Goal: Information Seeking & Learning: Find specific fact

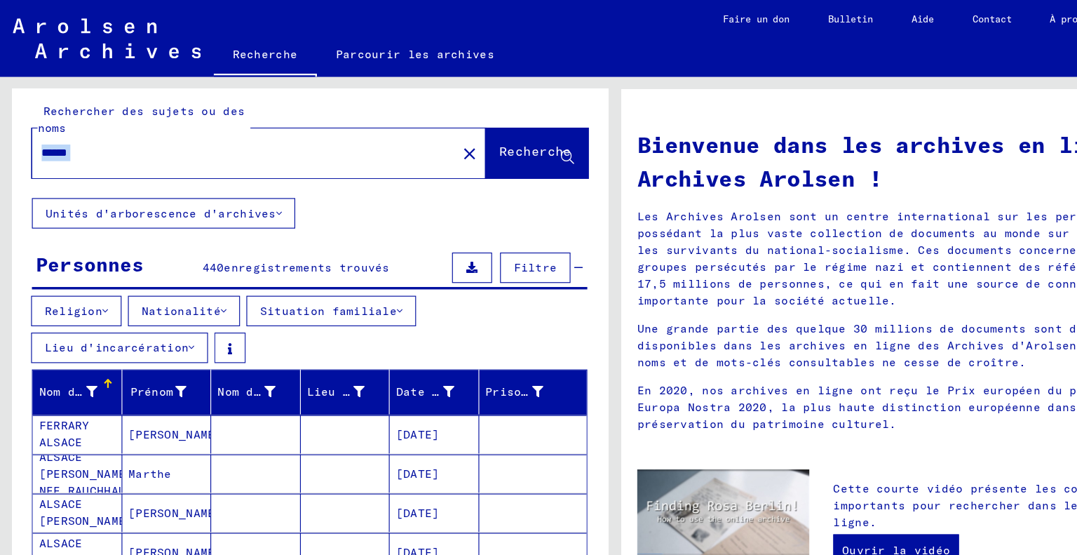
scroll to position [519, 0]
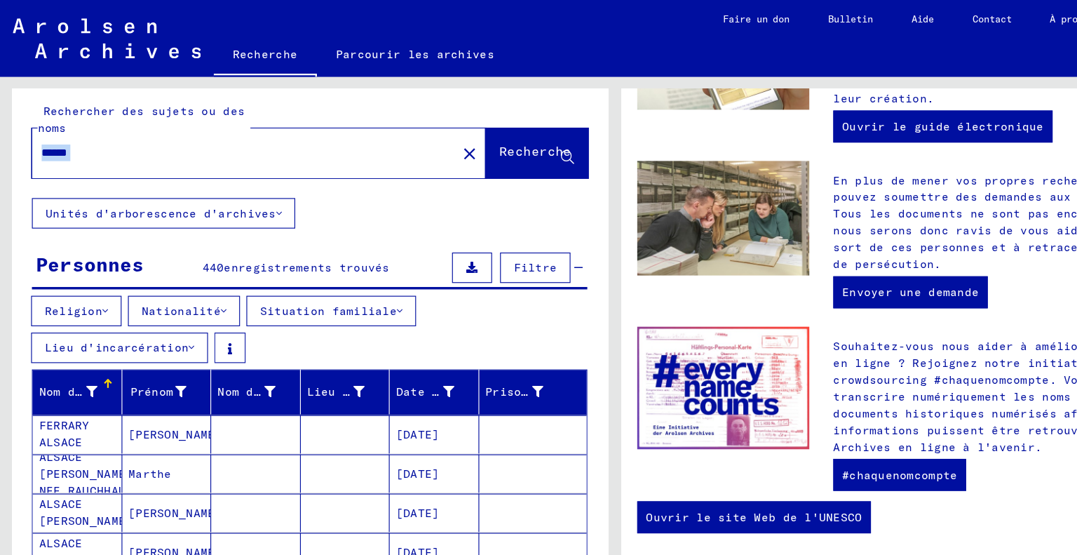
click at [168, 135] on input "******" at bounding box center [209, 133] width 347 height 15
click at [437, 134] on font "Recherche" at bounding box center [468, 132] width 63 height 14
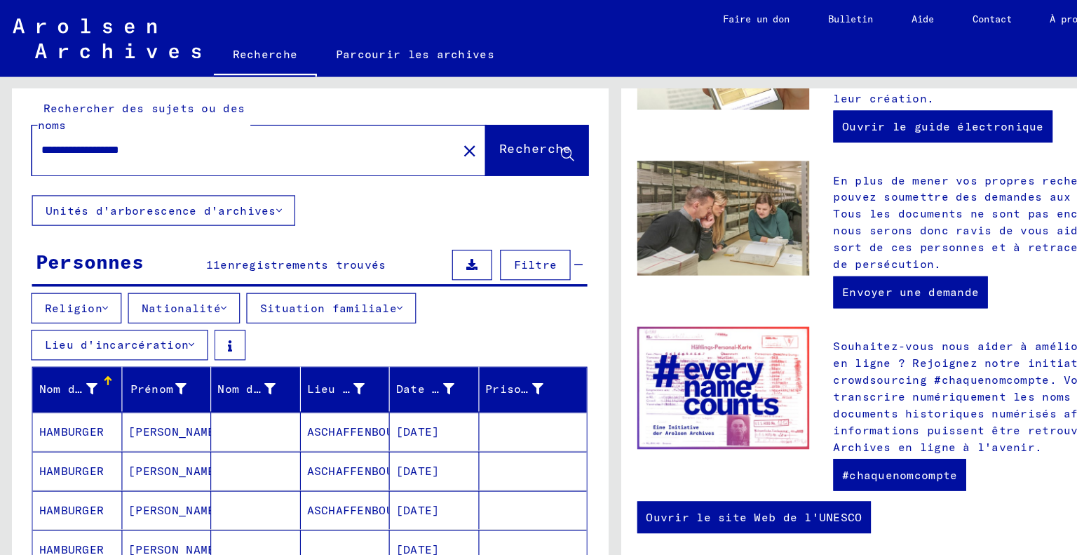
scroll to position [7, 0]
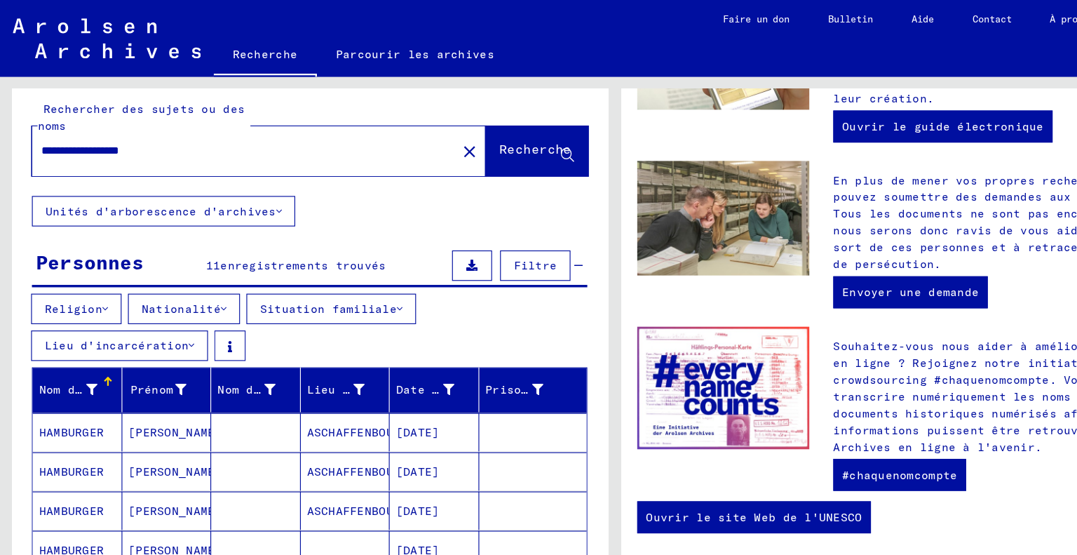
drag, startPoint x: 223, startPoint y: 130, endPoint x: 98, endPoint y: 135, distance: 124.9
click at [98, 135] on input "**********" at bounding box center [209, 132] width 347 height 15
type input "**********"
click at [426, 146] on button "Recherche" at bounding box center [471, 132] width 90 height 43
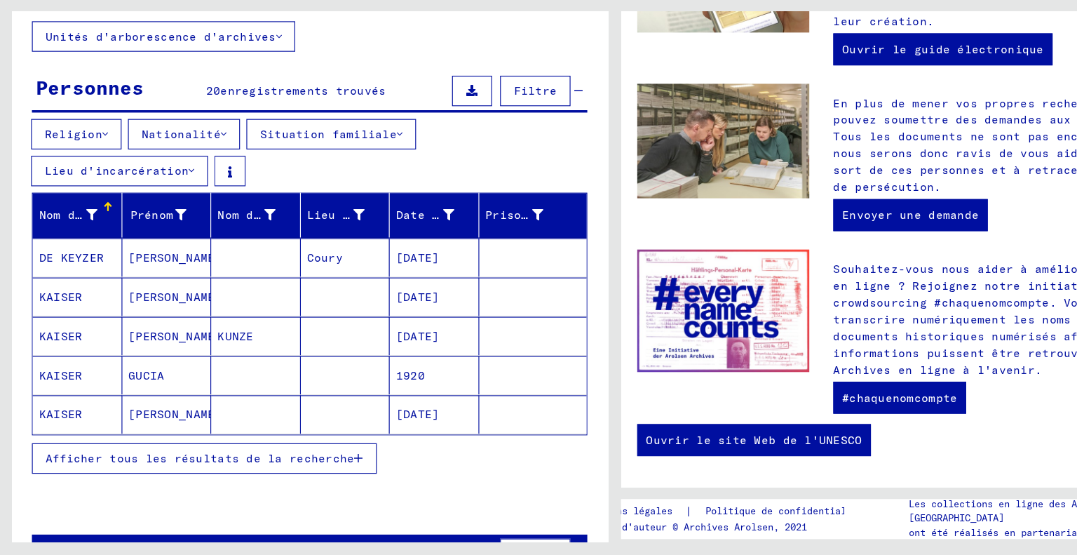
scroll to position [94, 0]
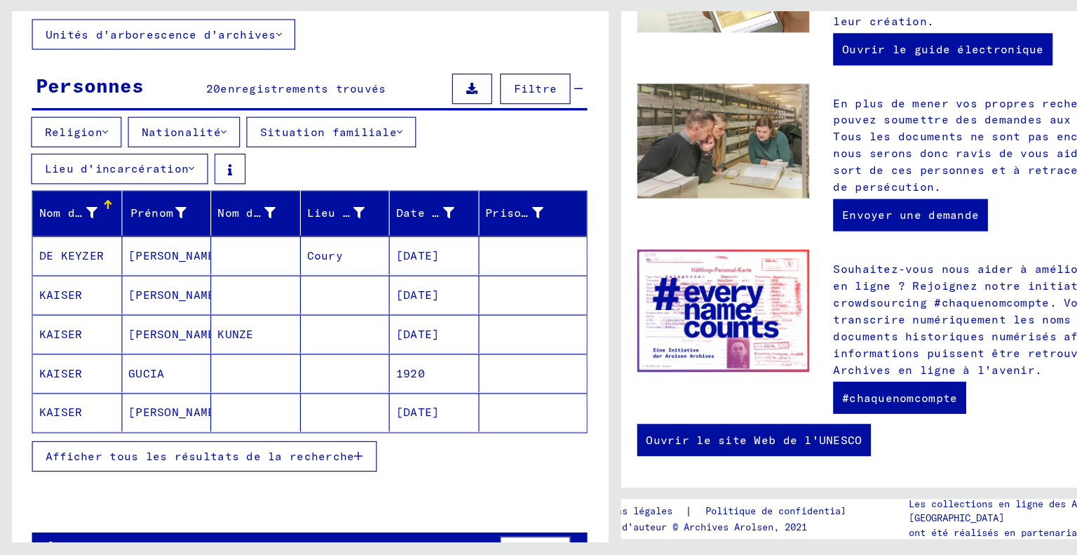
click at [215, 471] on button "Afficher tous les résultats de la recherche" at bounding box center [179, 467] width 302 height 27
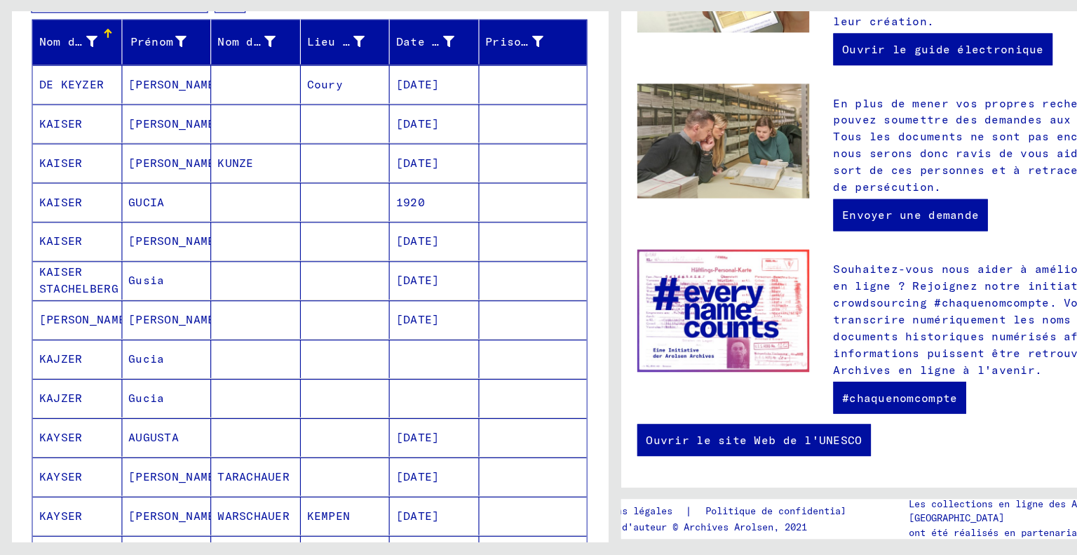
scroll to position [0, 0]
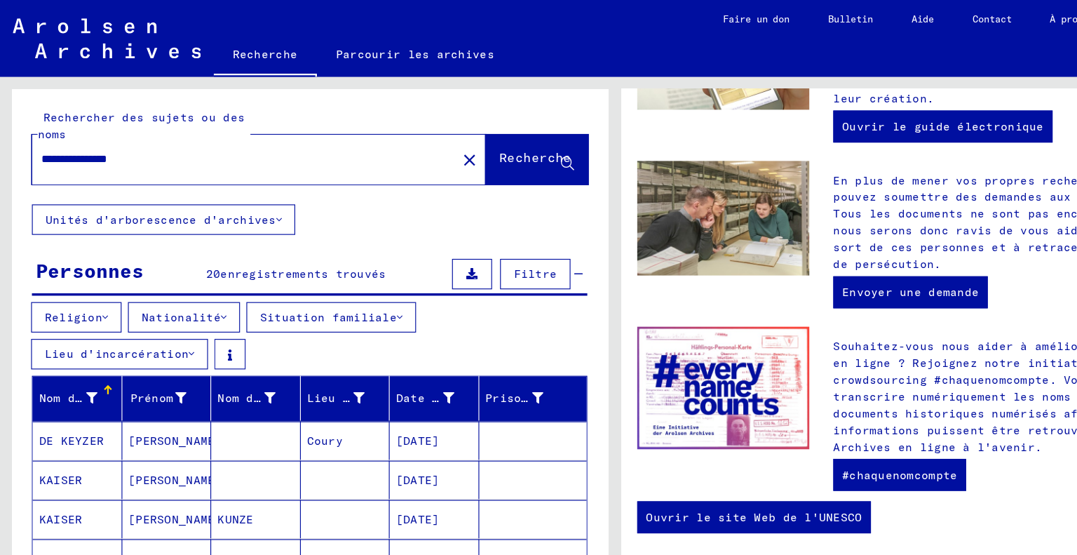
click at [800, 14] on font "Aide" at bounding box center [808, 16] width 20 height 11
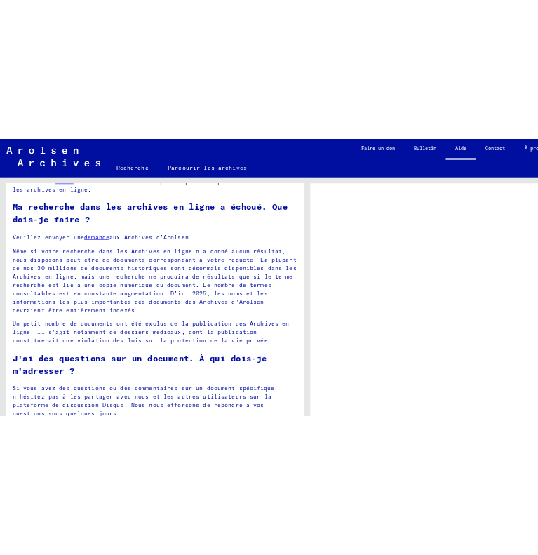
scroll to position [1043, 0]
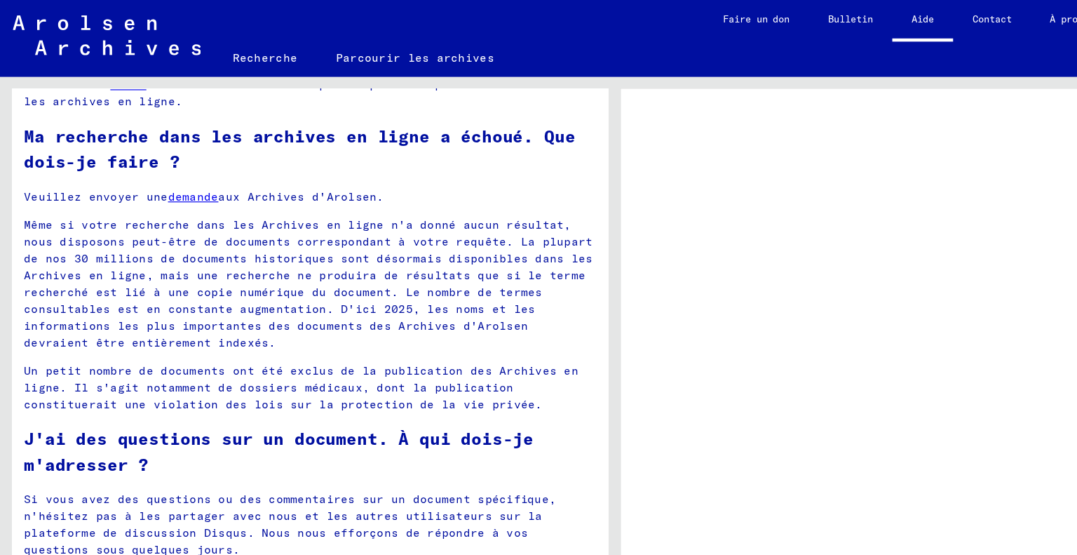
click at [177, 179] on font "demande" at bounding box center [169, 172] width 44 height 13
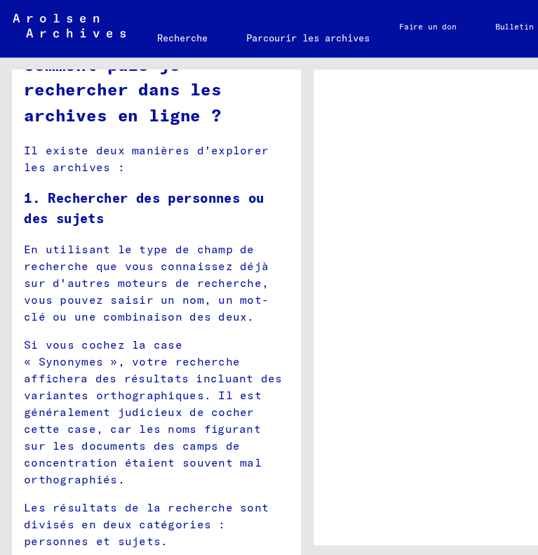
scroll to position [1845, 0]
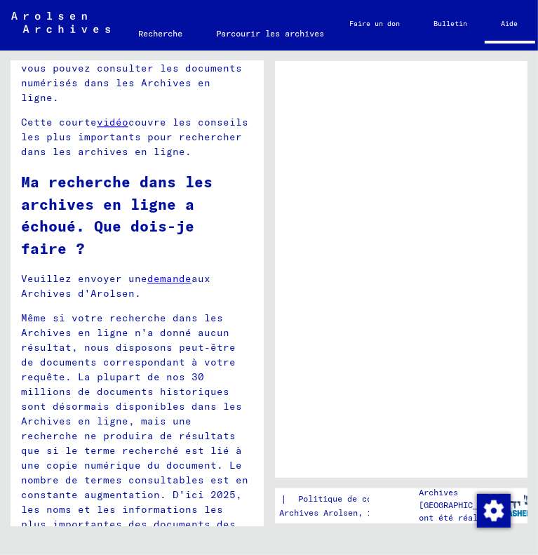
click at [170, 41] on font "Recherche" at bounding box center [160, 33] width 44 height 22
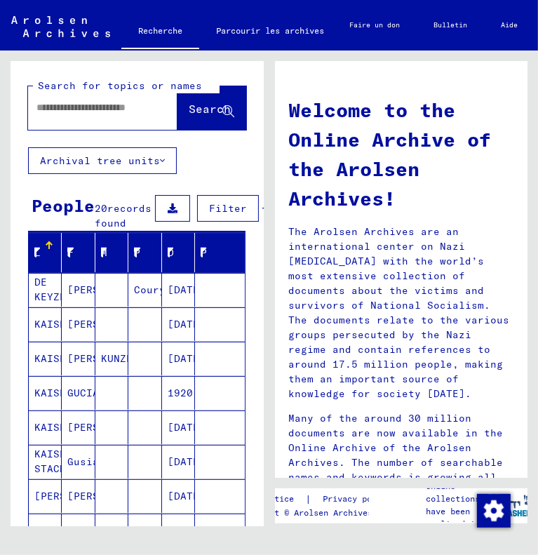
click at [86, 111] on div at bounding box center [81, 108] width 107 height 32
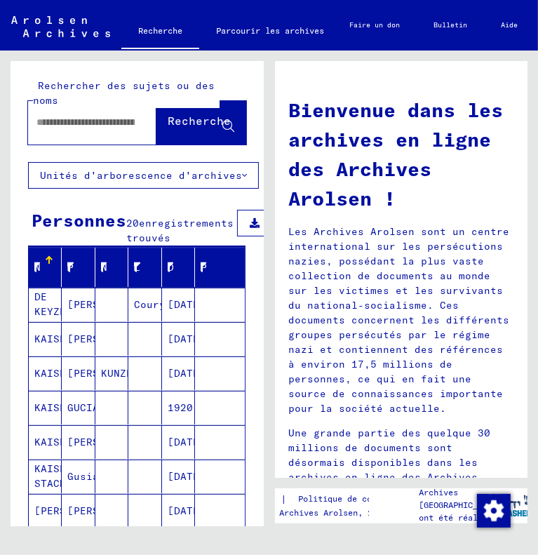
click at [68, 140] on div at bounding box center [92, 122] width 128 height 43
click at [57, 127] on input "text" at bounding box center [85, 122] width 98 height 15
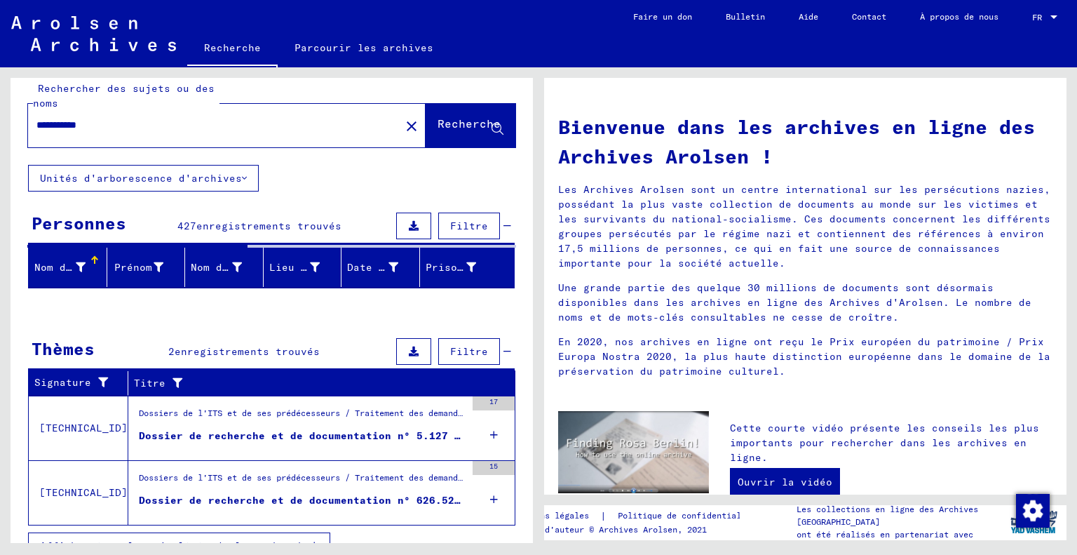
scroll to position [34, 0]
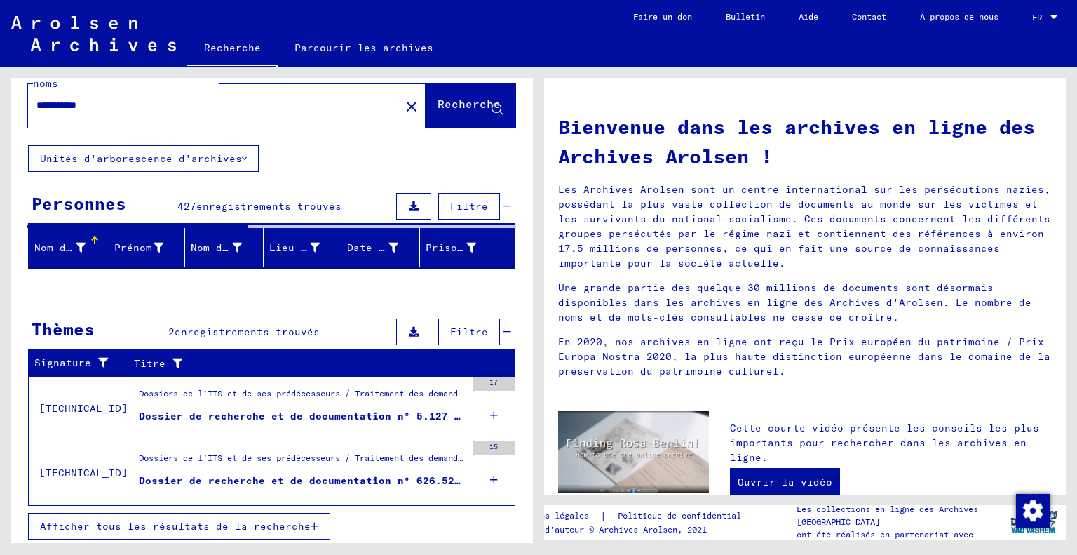
drag, startPoint x: 182, startPoint y: 97, endPoint x: 71, endPoint y: 104, distance: 111.7
click at [71, 104] on input "**********" at bounding box center [195, 105] width 319 height 15
type input "**********"
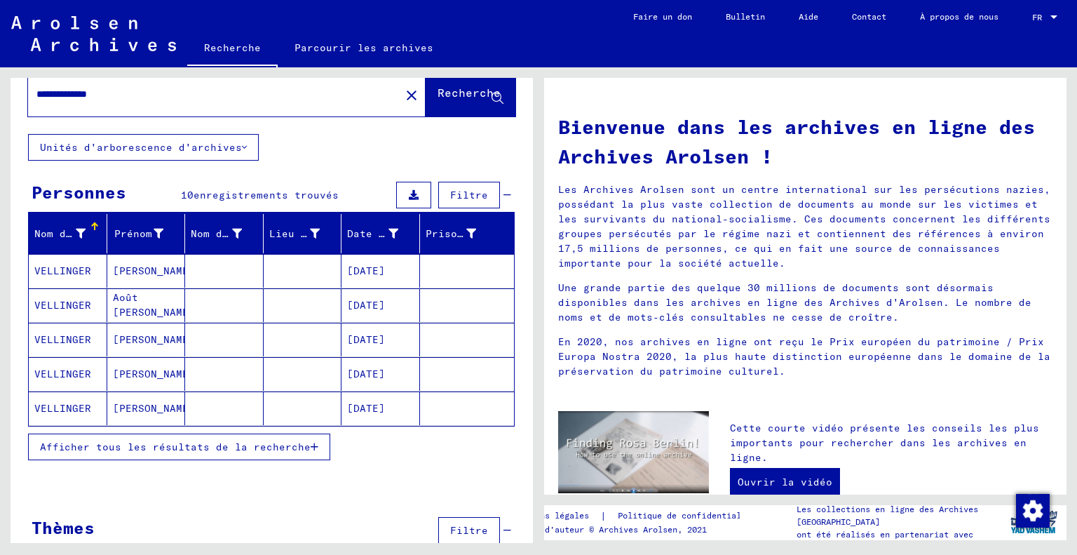
scroll to position [64, 0]
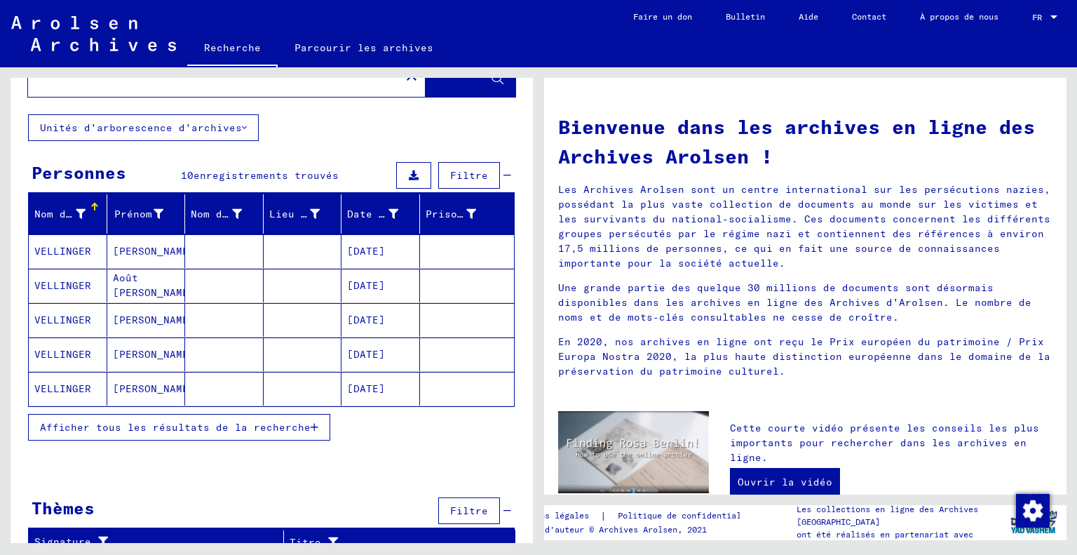
click at [236, 421] on font "Afficher tous les résultats de la recherche" at bounding box center [175, 427] width 271 height 13
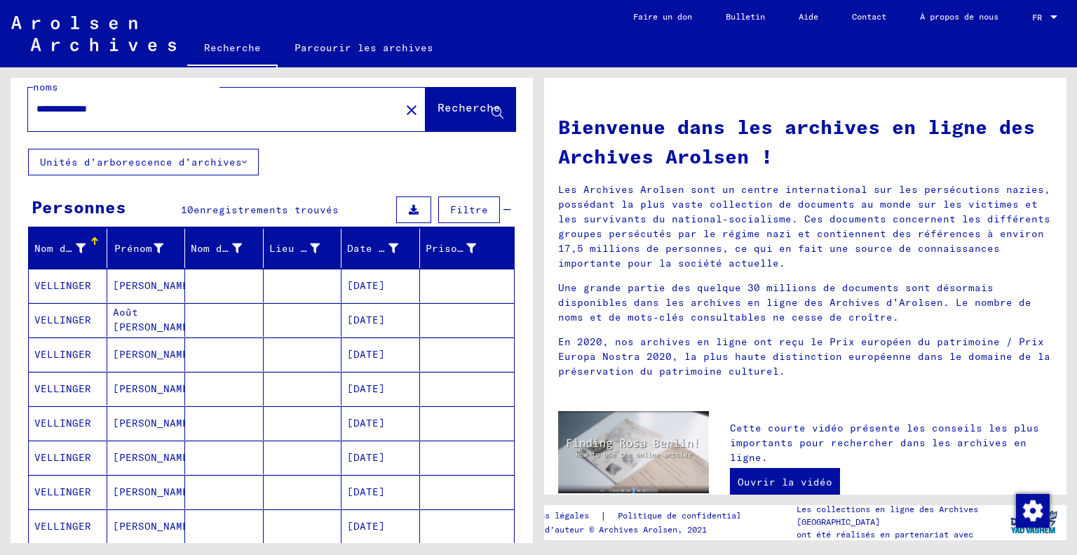
scroll to position [22, 0]
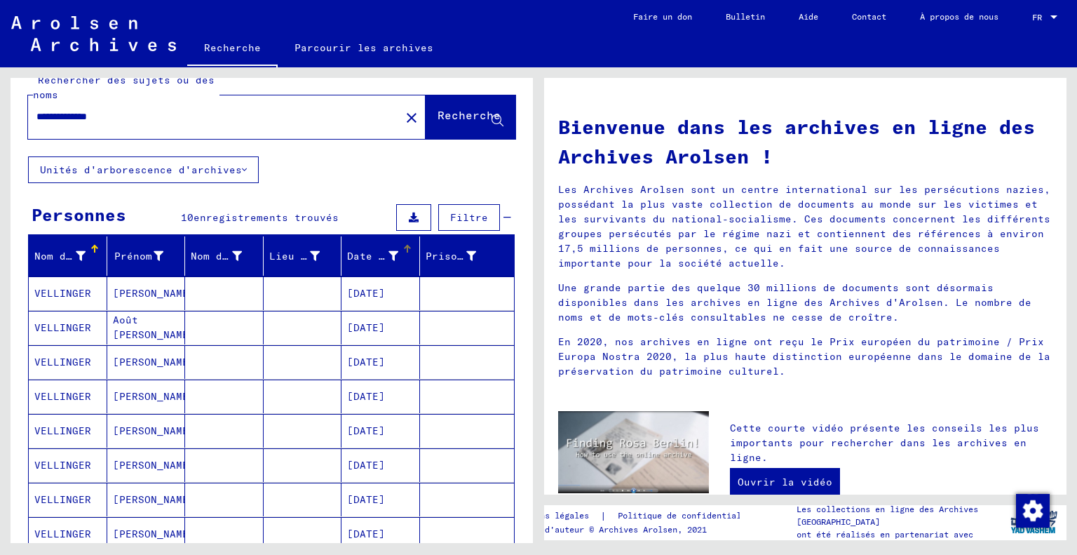
click at [376, 256] on font "Date de naissance" at bounding box center [400, 256] width 107 height 13
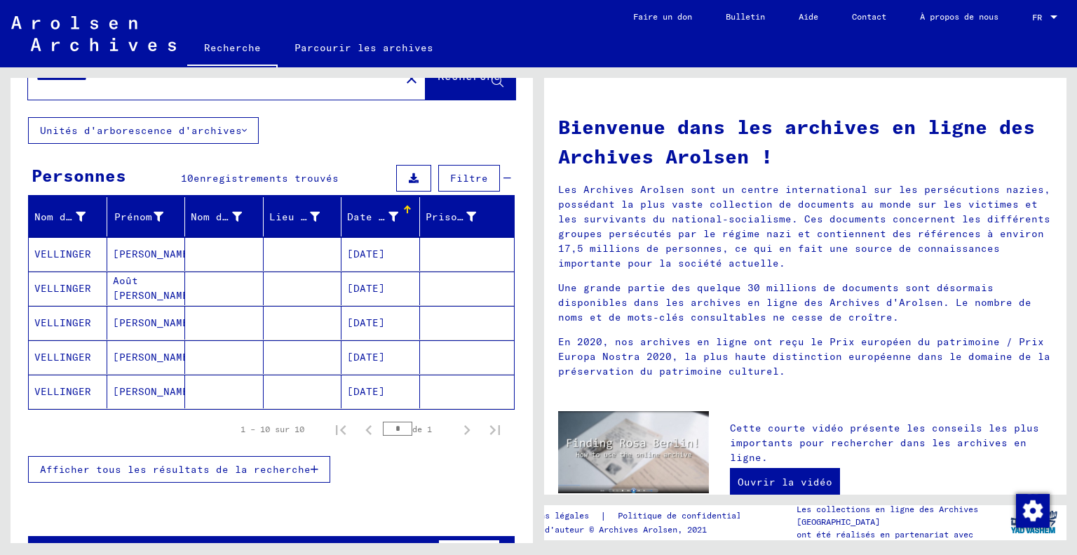
click at [286, 466] on font "Afficher tous les résultats de la recherche" at bounding box center [175, 469] width 271 height 13
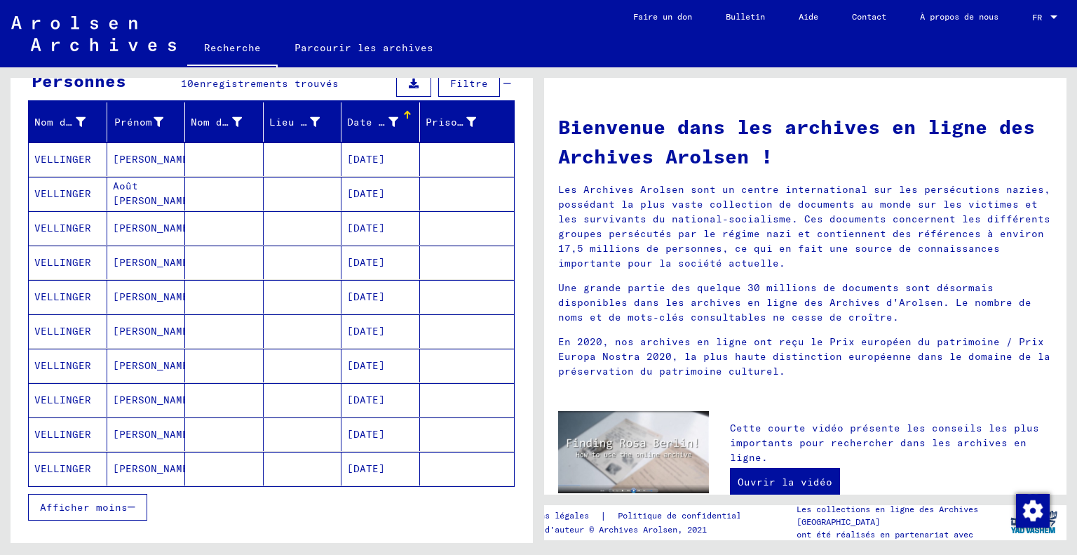
scroll to position [170, 0]
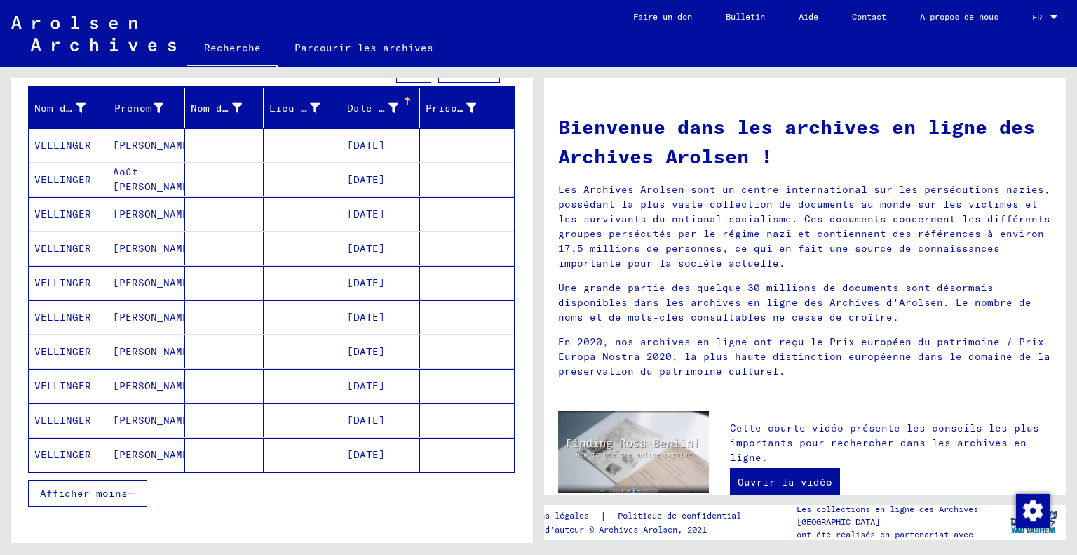
click at [149, 381] on font "[PERSON_NAME]" at bounding box center [154, 385] width 82 height 13
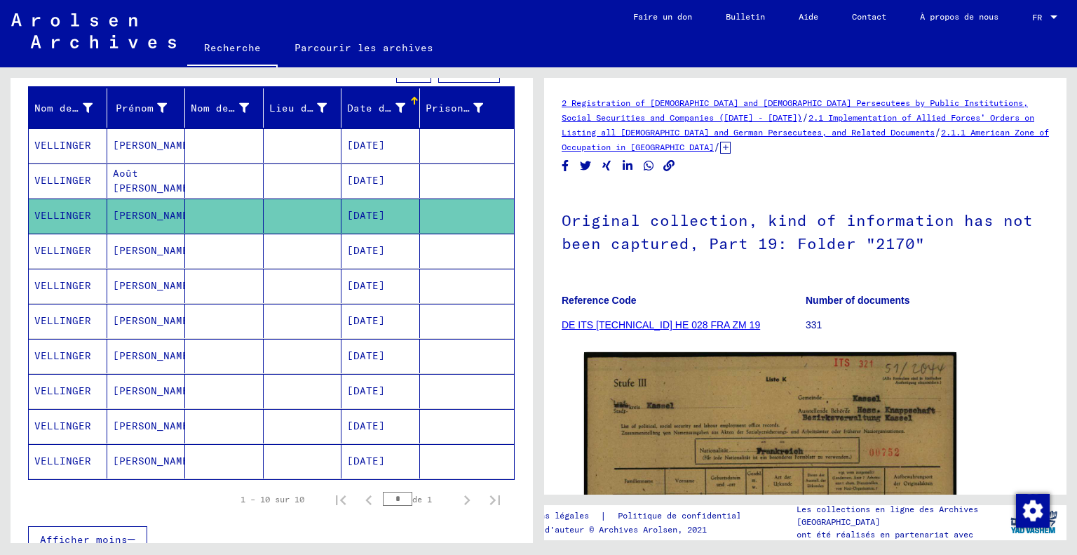
click at [150, 387] on font "[PERSON_NAME]" at bounding box center [154, 390] width 82 height 13
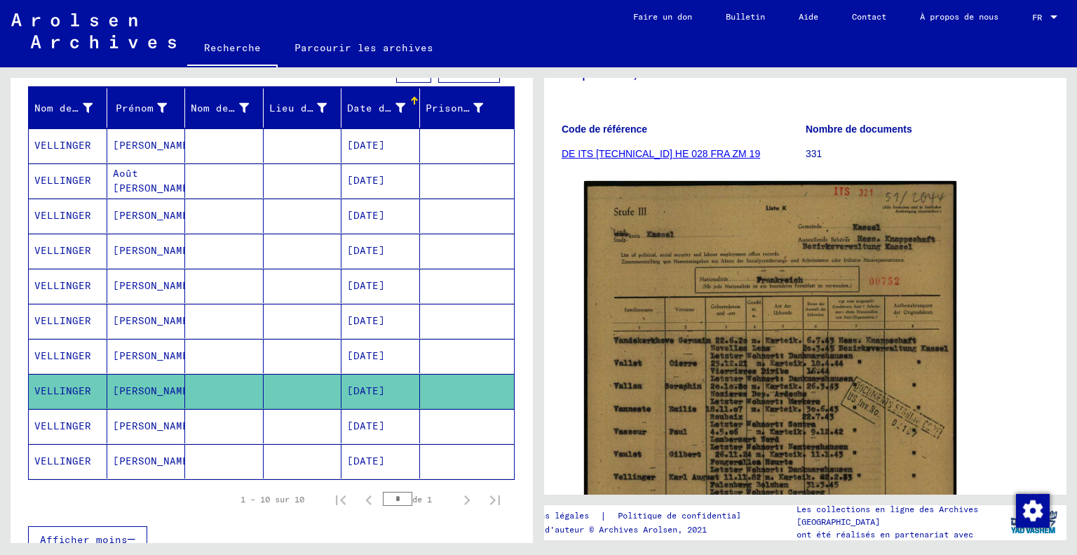
scroll to position [171, 0]
click at [153, 425] on font "[PERSON_NAME]" at bounding box center [154, 425] width 82 height 13
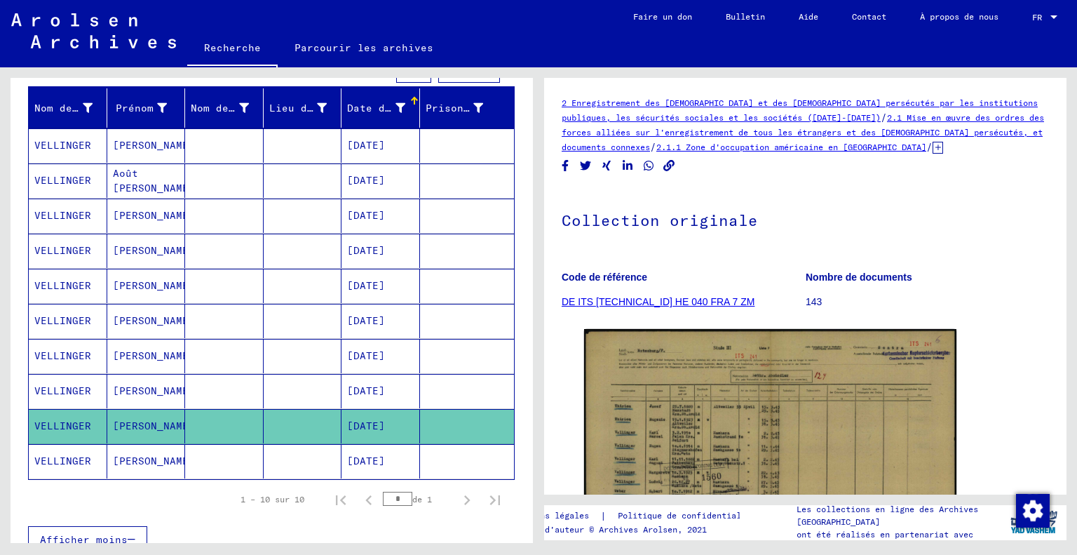
click at [161, 384] on font "[PERSON_NAME]" at bounding box center [154, 390] width 82 height 13
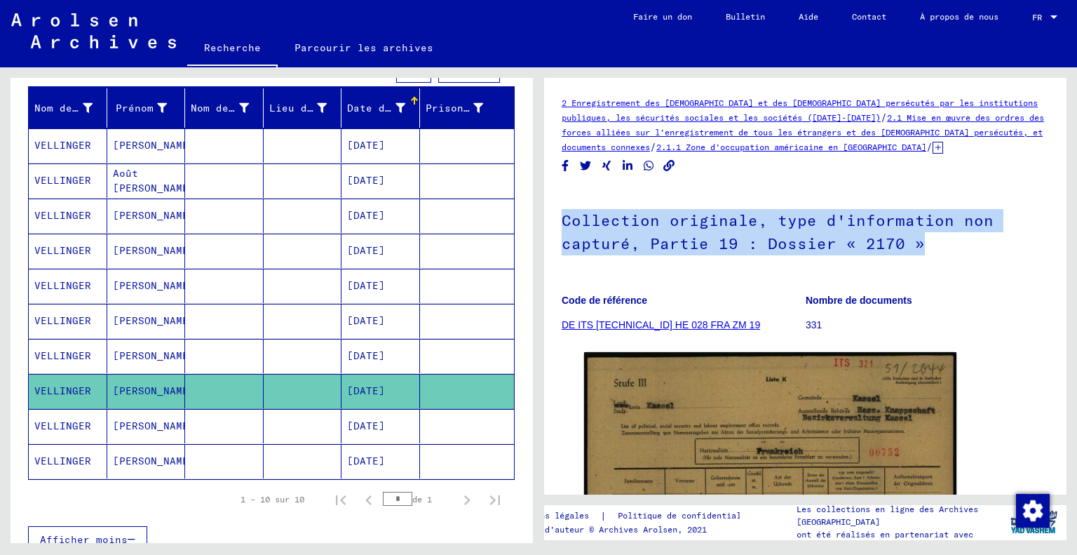
drag, startPoint x: 939, startPoint y: 244, endPoint x: 558, endPoint y: 229, distance: 381.0
click at [558, 229] on yv-its-full-details "2 Enregistrement des [DEMOGRAPHIC_DATA] et des [DEMOGRAPHIC_DATA] persécutés pa…" at bounding box center [805, 528] width 522 height 866
copy font "Collection originale, type d'information non capturé, Partie 19 : Dossier « 217…"
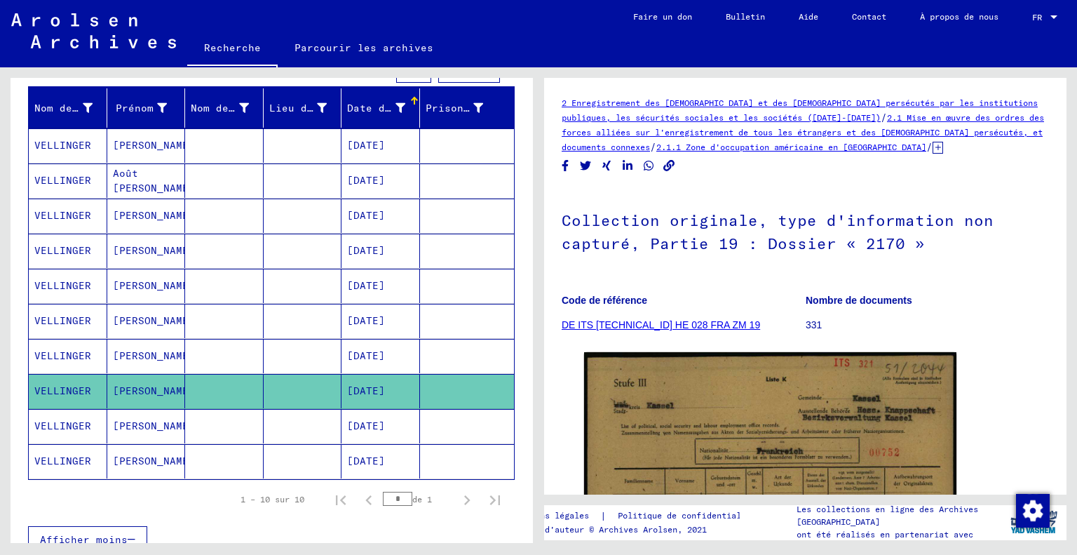
click at [121, 427] on font "[PERSON_NAME]" at bounding box center [154, 425] width 82 height 13
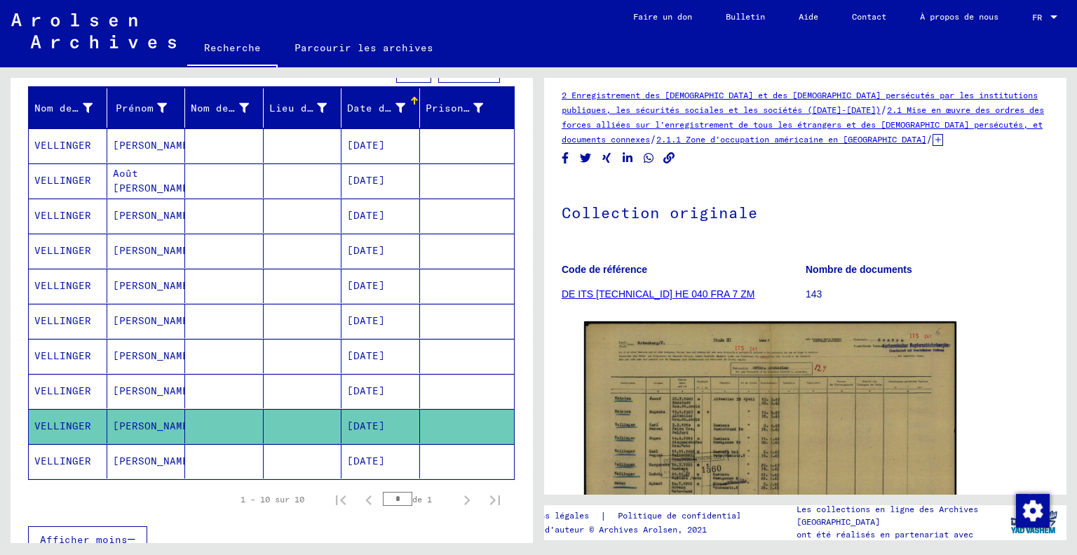
scroll to position [8, 0]
drag, startPoint x: 558, startPoint y: 293, endPoint x: 722, endPoint y: 294, distance: 164.0
click at [722, 294] on yv-its-full-details "2 Enregistrement des étrangers et des [DEMOGRAPHIC_DATA] persécutés par les ins…" at bounding box center [805, 379] width 522 height 583
click at [722, 294] on figure "Code de référence DE ITS [TECHNICAL_ID] HE 040 FRA 7 ZM" at bounding box center [683, 283] width 243 height 63
drag, startPoint x: 722, startPoint y: 292, endPoint x: 564, endPoint y: 294, distance: 157.8
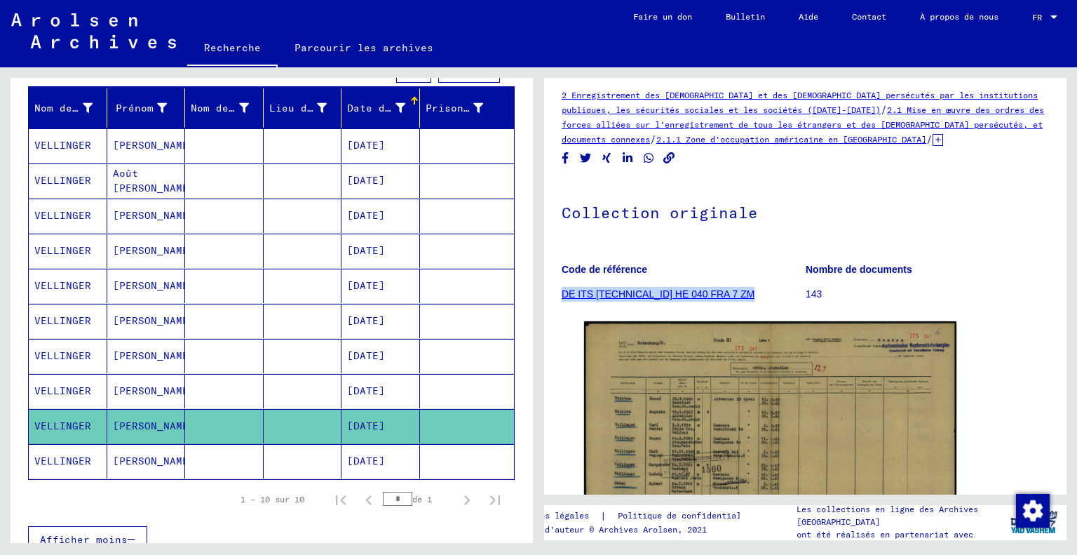
click at [564, 294] on figure "Code de référence DE ITS [TECHNICAL_ID] HE 040 FRA 7 ZM" at bounding box center [683, 283] width 243 height 63
click at [144, 384] on font "[PERSON_NAME]" at bounding box center [154, 390] width 82 height 13
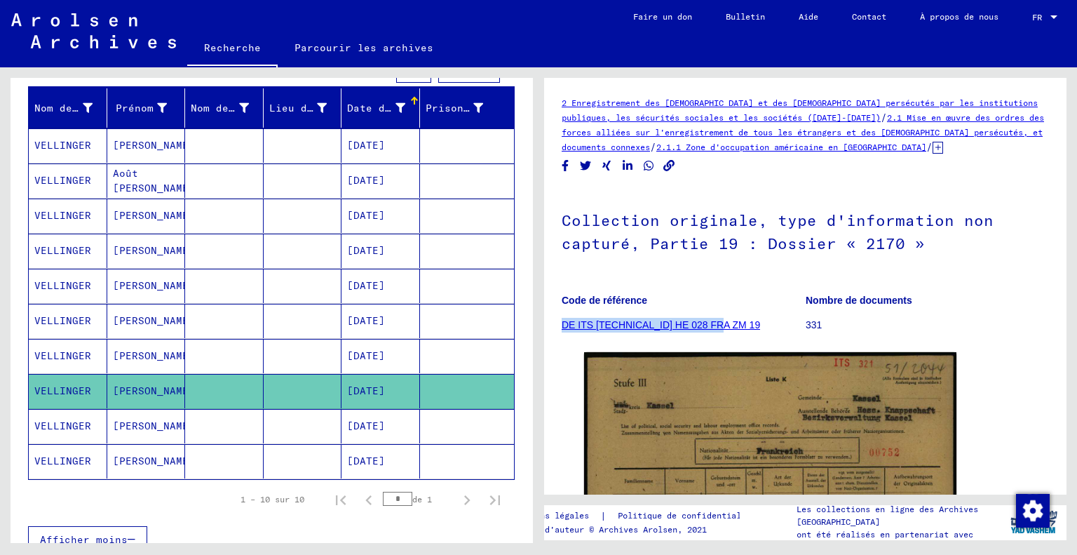
drag, startPoint x: 727, startPoint y: 327, endPoint x: 563, endPoint y: 326, distance: 164.0
click at [563, 326] on figure "Code de référence DE ITS [TECHNICAL_ID] HE 028 FRA ZM 19" at bounding box center [683, 314] width 243 height 63
copy font "DE ITS [TECHNICAL_ID] HE 028 FRA ZM 19"
click at [230, 52] on font "Recherche" at bounding box center [232, 47] width 57 height 13
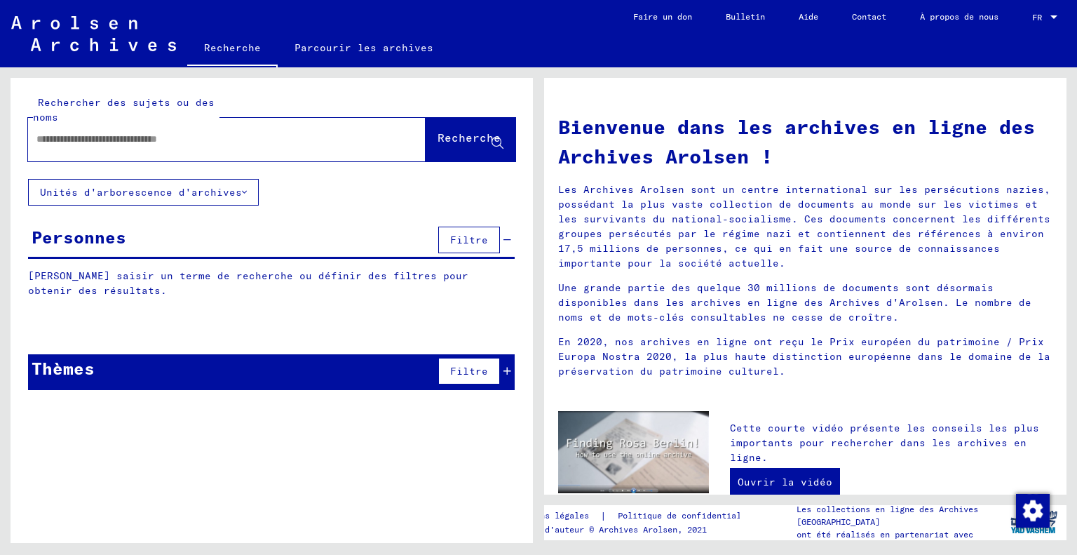
click at [191, 143] on input "text" at bounding box center [200, 139] width 329 height 15
paste input "**********"
click at [114, 135] on input "**********" at bounding box center [200, 139] width 329 height 15
click at [458, 140] on font "Recherche" at bounding box center [468, 137] width 63 height 14
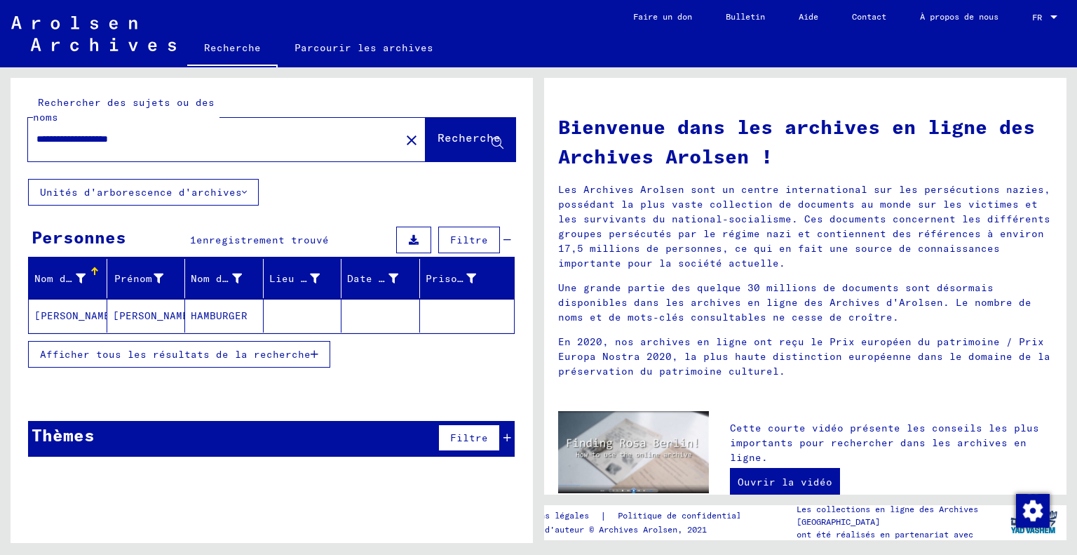
click at [124, 311] on font "[PERSON_NAME]" at bounding box center [154, 315] width 82 height 13
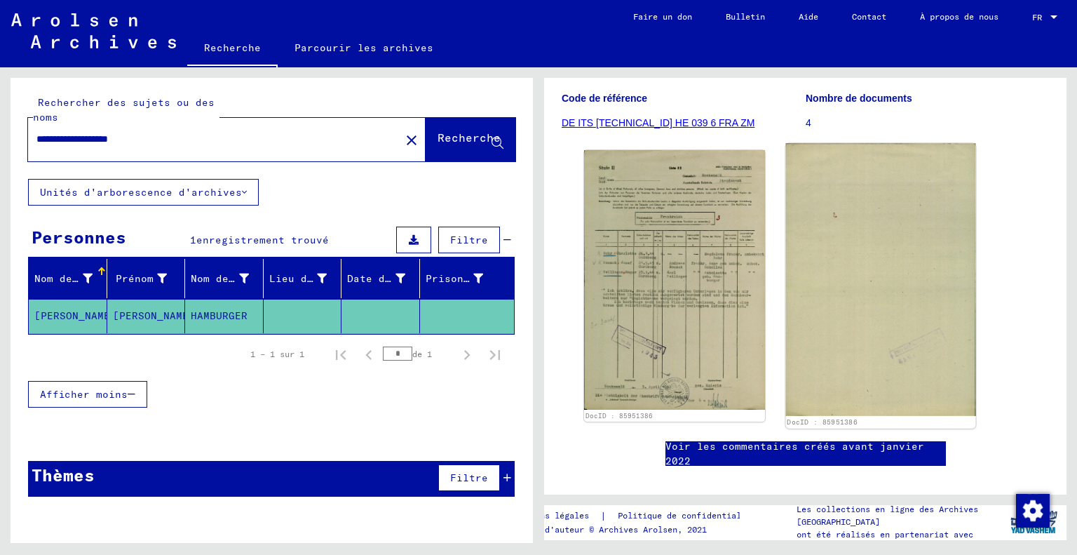
scroll to position [98, 0]
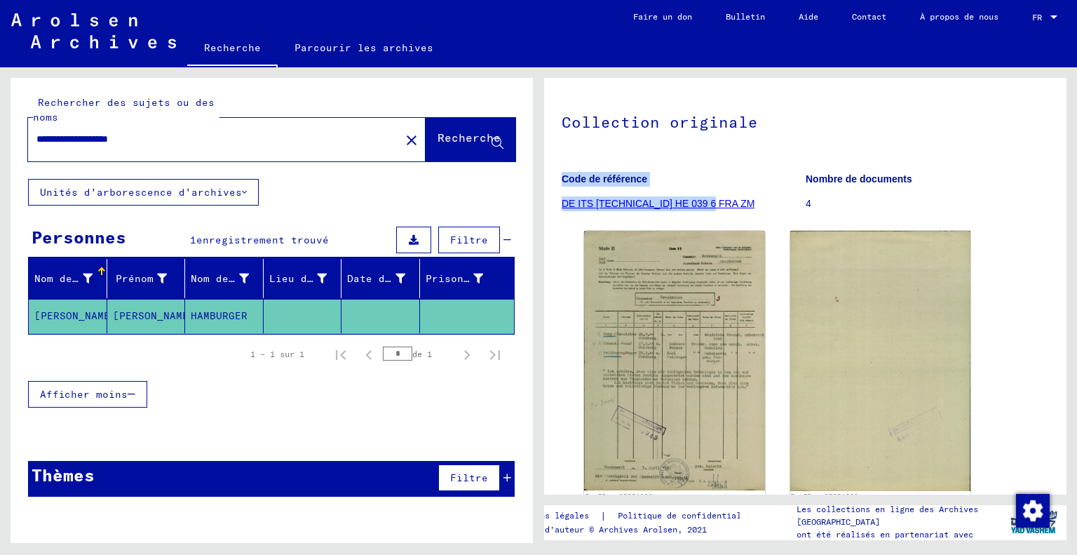
drag, startPoint x: 552, startPoint y: 201, endPoint x: 709, endPoint y: 205, distance: 156.4
click at [709, 205] on yv-its-full-details "2 Enregistrement des [DEMOGRAPHIC_DATA] et des [DEMOGRAPHIC_DATA] persécutés pa…" at bounding box center [805, 286] width 522 height 578
click at [732, 208] on figure "Code de référence DE ITS [TECHNICAL_ID] HE 039 6 FRA ZM" at bounding box center [683, 193] width 243 height 63
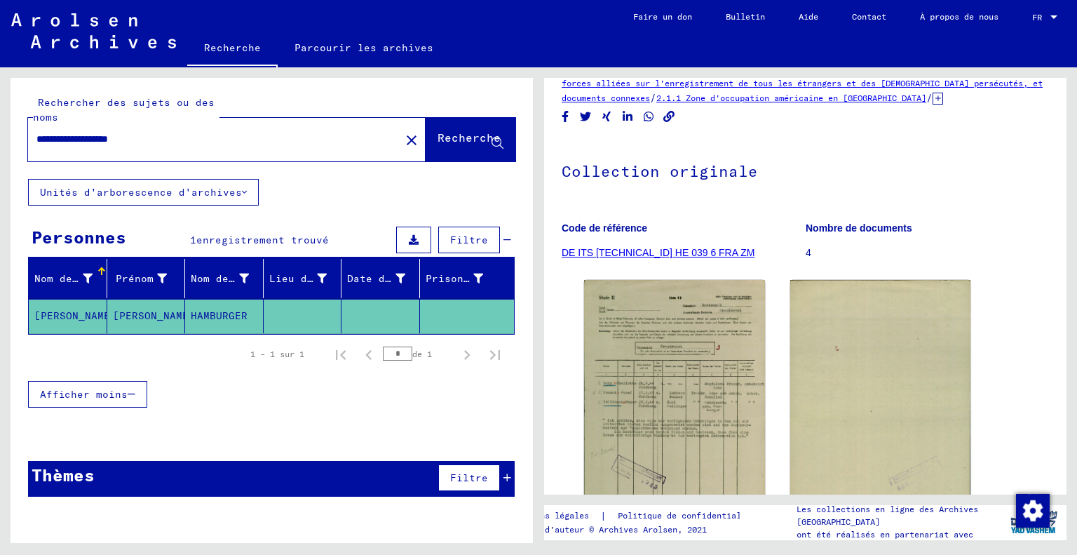
scroll to position [45, 0]
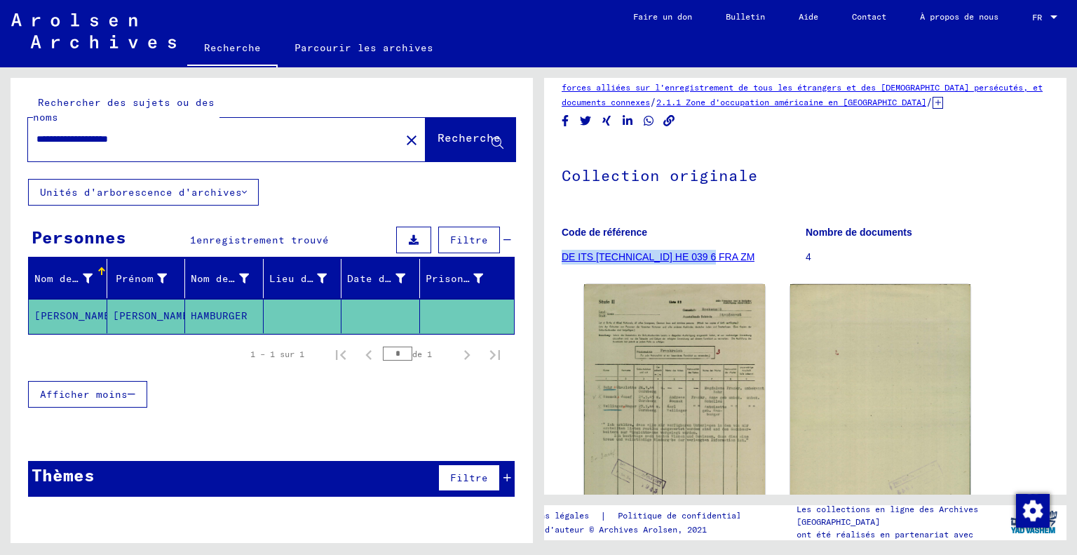
drag, startPoint x: 716, startPoint y: 257, endPoint x: 562, endPoint y: 253, distance: 155.0
click at [562, 253] on figure "Code de référence DE ITS [TECHNICAL_ID] HE 039 6 FRA ZM" at bounding box center [683, 246] width 243 height 63
copy font "DE ITS [TECHNICAL_ID] HE 039 6 FRA ZM"
click at [634, 213] on div "Collection originale Code de référence DE ITS [TECHNICAL_ID] HE 039 6 FRA ZM No…" at bounding box center [805, 210] width 487 height 135
click at [116, 139] on input "**********" at bounding box center [205, 139] width 338 height 15
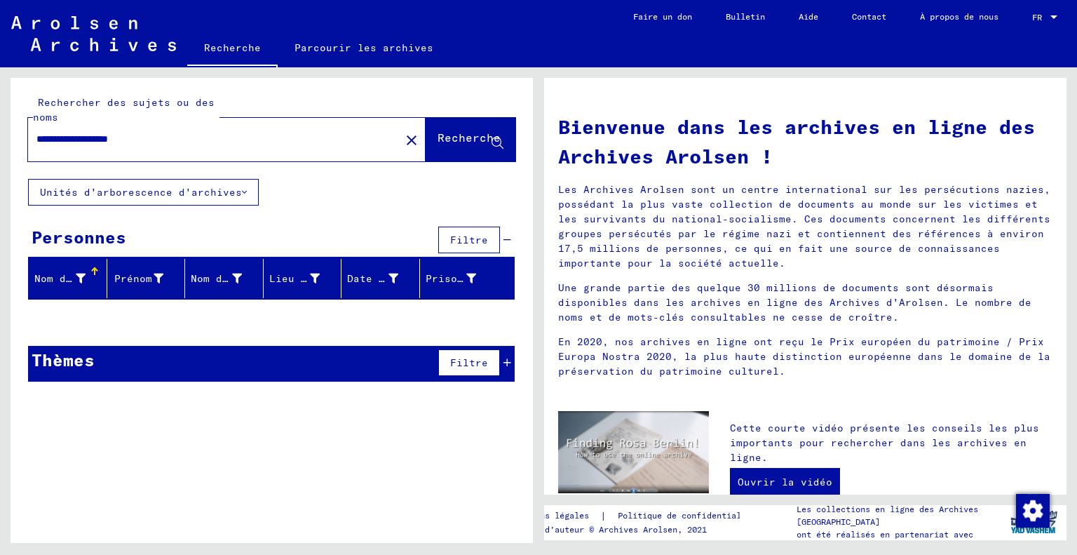
drag, startPoint x: 101, startPoint y: 138, endPoint x: 3, endPoint y: 135, distance: 98.2
click at [3, 135] on div "**********" at bounding box center [269, 304] width 538 height 475
click at [93, 137] on input "**********" at bounding box center [200, 139] width 329 height 15
click at [84, 140] on input "**********" at bounding box center [200, 139] width 329 height 15
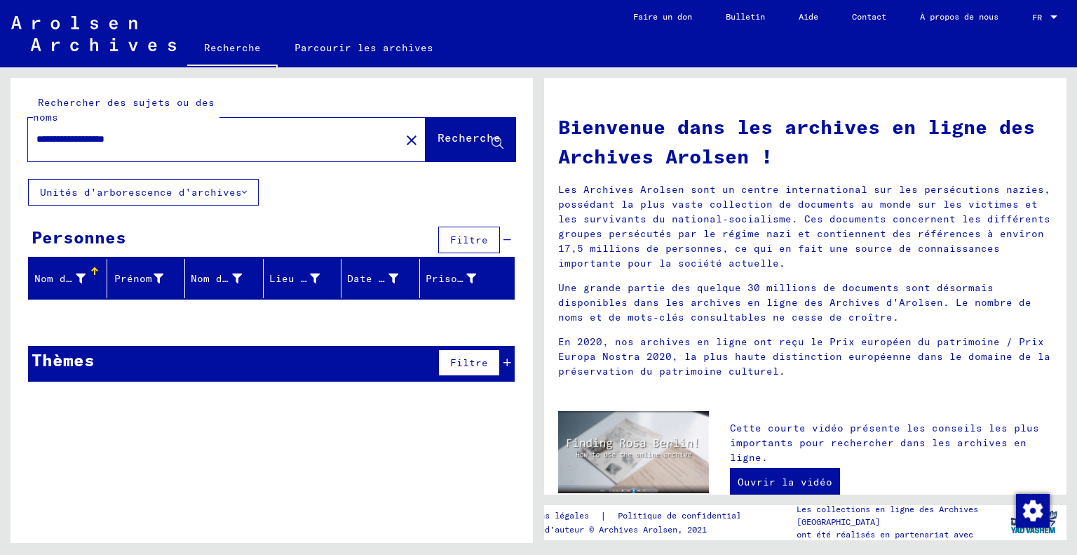
drag, startPoint x: 124, startPoint y: 140, endPoint x: 206, endPoint y: 148, distance: 82.5
click at [206, 148] on div "**********" at bounding box center [205, 139] width 355 height 32
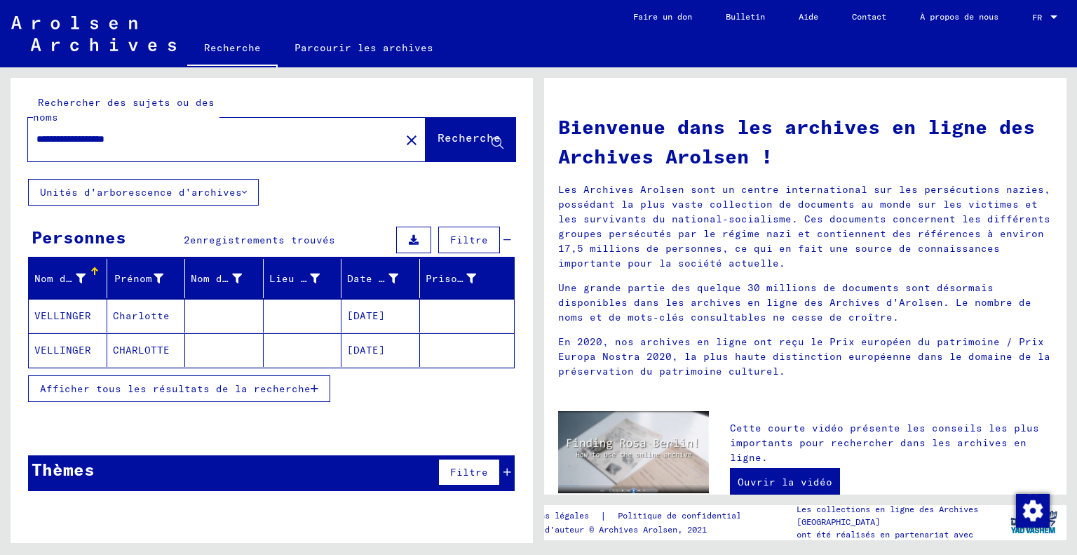
click at [138, 338] on mat-cell "CHARLOTTE" at bounding box center [146, 350] width 79 height 34
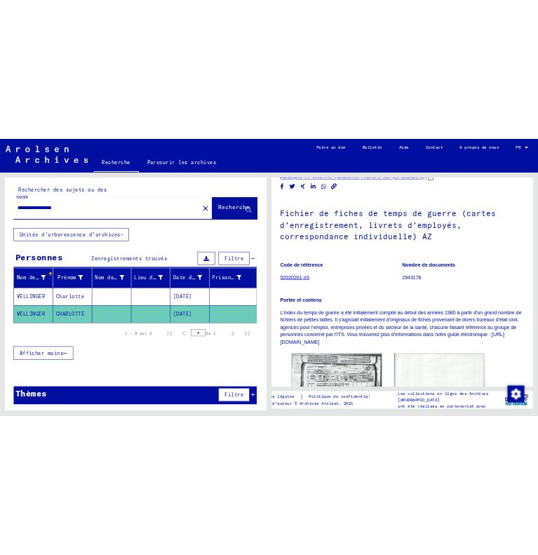
scroll to position [75, 0]
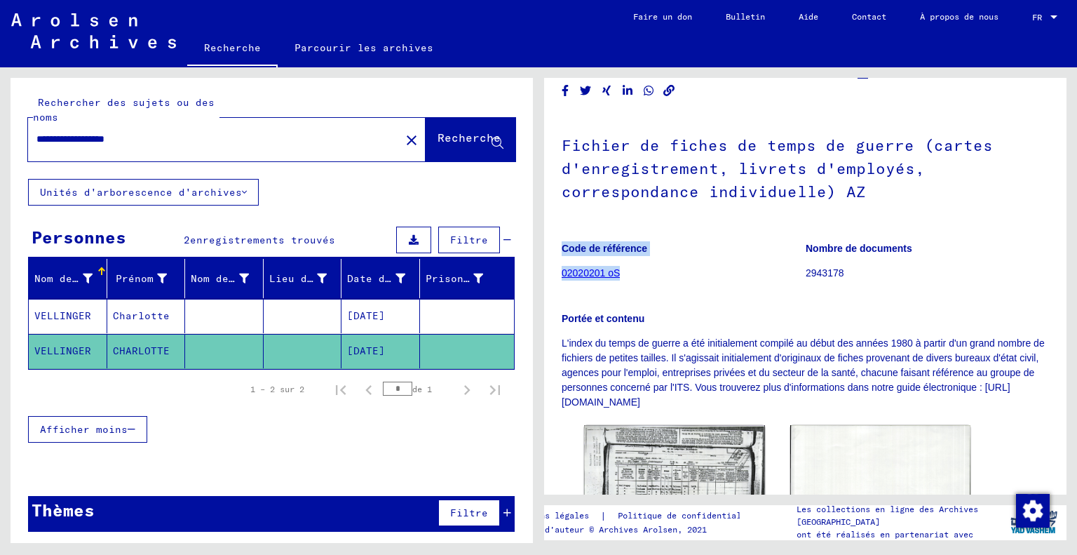
drag, startPoint x: 642, startPoint y: 281, endPoint x: 561, endPoint y: 273, distance: 81.8
click at [561, 273] on yv-its-full-details "2 Enregistrement des étrangers et des persécutés [DEMOGRAPHIC_DATA] par les ins…" at bounding box center [805, 329] width 522 height 619
click at [638, 272] on figure "Code de référence 02020201 oS" at bounding box center [683, 262] width 243 height 63
drag, startPoint x: 637, startPoint y: 272, endPoint x: 563, endPoint y: 273, distance: 73.6
click at [563, 273] on figure "Code de référence 02020201 oS" at bounding box center [683, 262] width 243 height 63
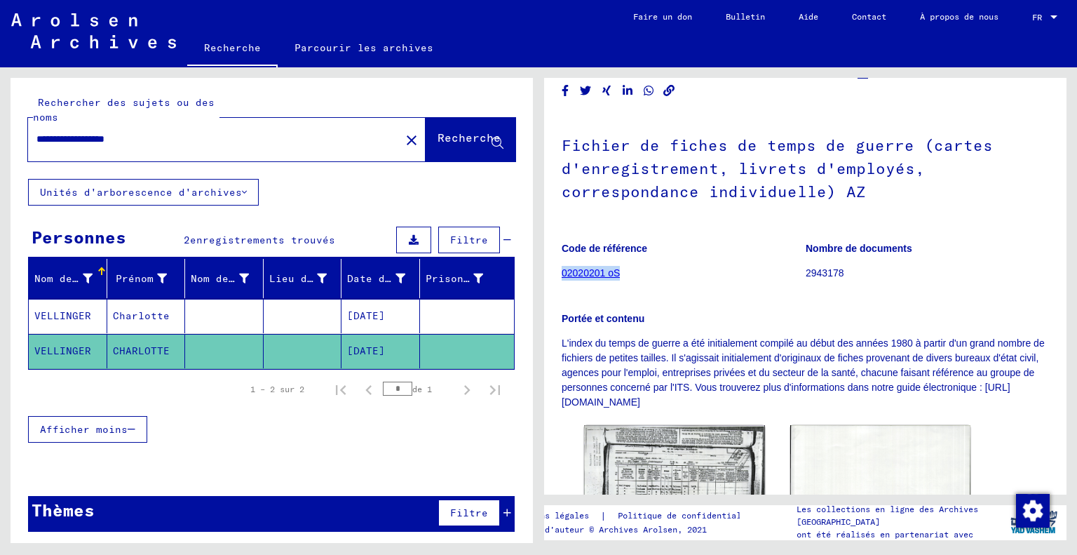
copy font "02020201 oS"
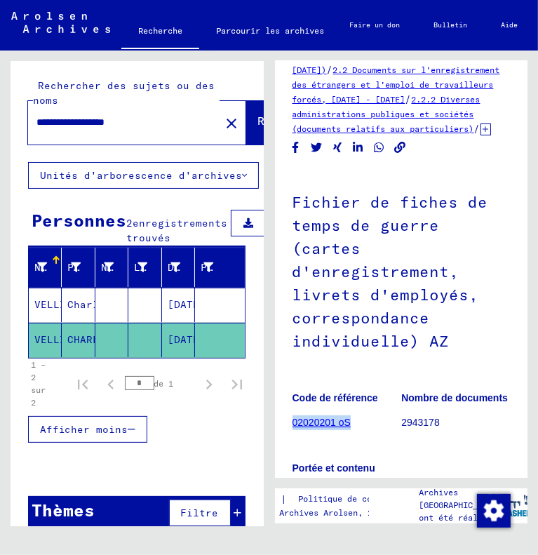
scroll to position [149, 0]
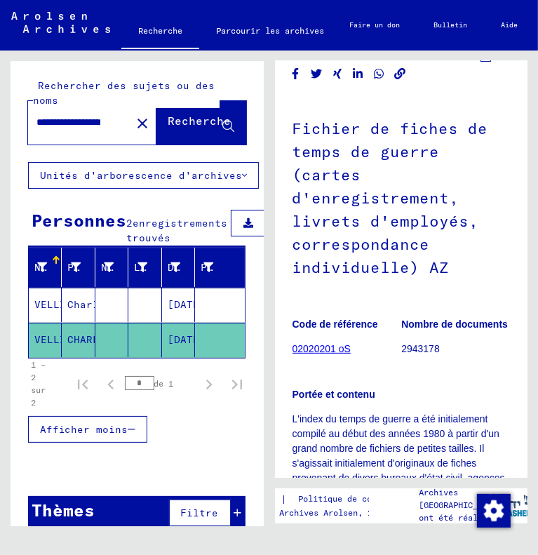
click at [67, 311] on font "Charlotte" at bounding box center [95, 304] width 57 height 13
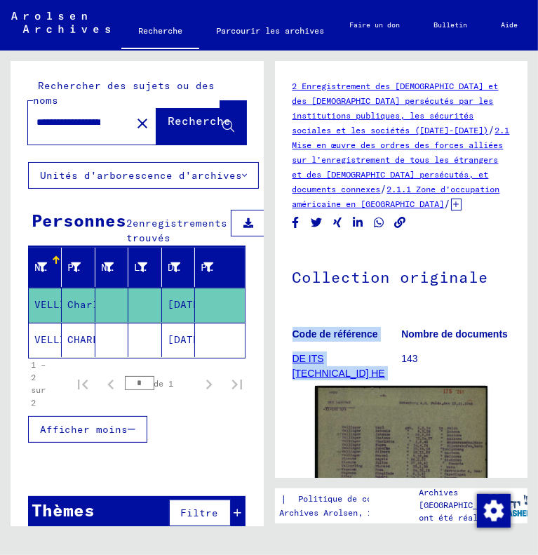
drag, startPoint x: 287, startPoint y: 354, endPoint x: 339, endPoint y: 371, distance: 55.2
click at [339, 371] on yv-its-full-details "2 Enregistrement des étrangers et des [DEMOGRAPHIC_DATA] persécutés par les ins…" at bounding box center [401, 394] width 253 height 630
copy figure "Code de référence DE ITS [TECHNICAL_ID] HE 040 FRA 7 ZM"
click at [351, 365] on figure "Code de référence DE ITS [TECHNICAL_ID] HE 040 FRA 7 ZM" at bounding box center [346, 348] width 109 height 63
drag, startPoint x: 344, startPoint y: 368, endPoint x: 294, endPoint y: 361, distance: 50.3
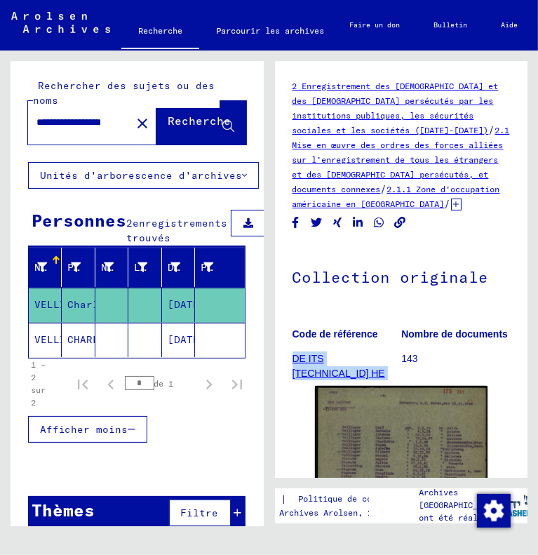
click at [294, 361] on figure "Code de référence DE ITS [TECHNICAL_ID] HE 040 FRA 7 ZM" at bounding box center [346, 348] width 109 height 63
copy font "DE ITS [TECHNICAL_ID] HE 040 FRA 7 ZM"
click at [76, 346] on font "CHARLOTTE" at bounding box center [95, 339] width 57 height 13
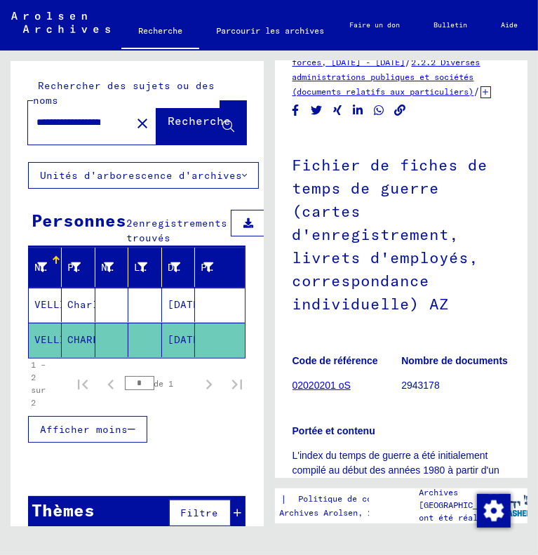
scroll to position [114, 0]
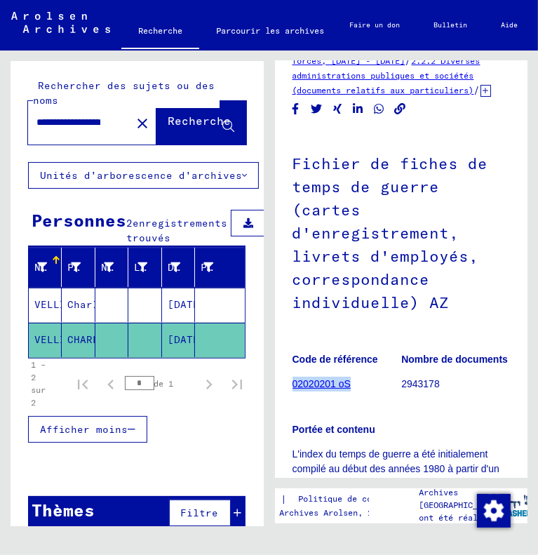
drag, startPoint x: 358, startPoint y: 383, endPoint x: 292, endPoint y: 382, distance: 66.6
click at [292, 382] on figure "Code de référence 02020201 oS" at bounding box center [346, 373] width 109 height 63
copy font "02020201 oS"
click at [64, 159] on div "**********" at bounding box center [137, 111] width 253 height 101
click at [68, 128] on input "**********" at bounding box center [68, 122] width 64 height 15
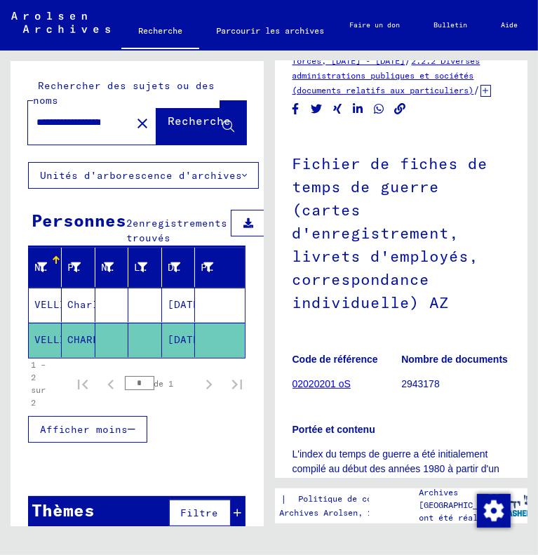
click at [68, 128] on input "**********" at bounding box center [68, 122] width 64 height 15
type input "**********"
click at [134, 122] on mat-icon "close" at bounding box center [142, 123] width 17 height 17
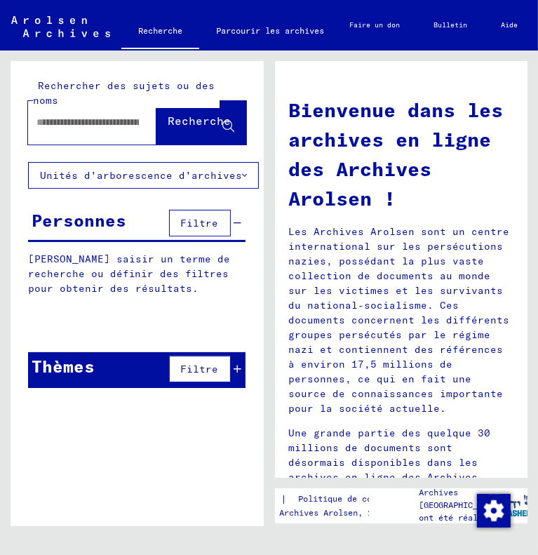
click at [62, 125] on input "text" at bounding box center [87, 122] width 102 height 15
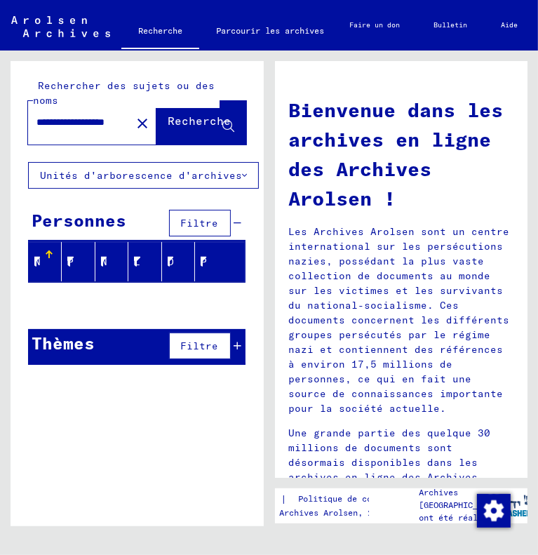
click at [62, 130] on div "**********" at bounding box center [71, 123] width 86 height 32
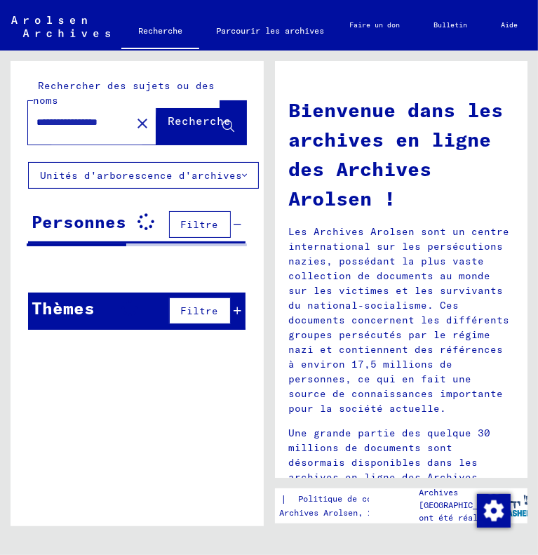
click at [175, 123] on font "Recherche" at bounding box center [199, 121] width 63 height 14
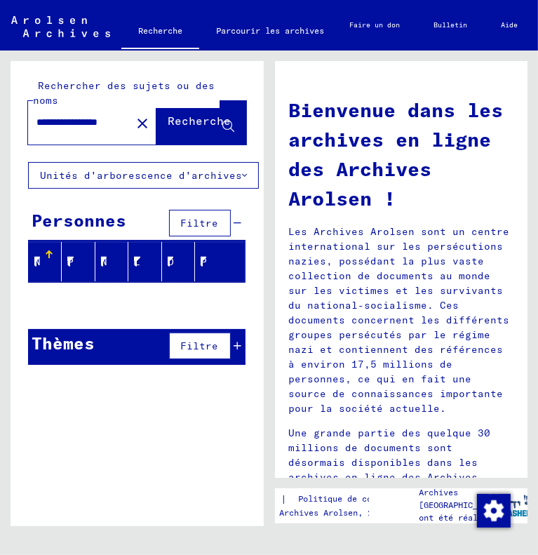
click at [77, 133] on div "**********" at bounding box center [71, 123] width 86 height 32
click at [62, 123] on input "**********" at bounding box center [73, 122] width 74 height 15
click at [193, 131] on span "Recherche" at bounding box center [201, 124] width 66 height 15
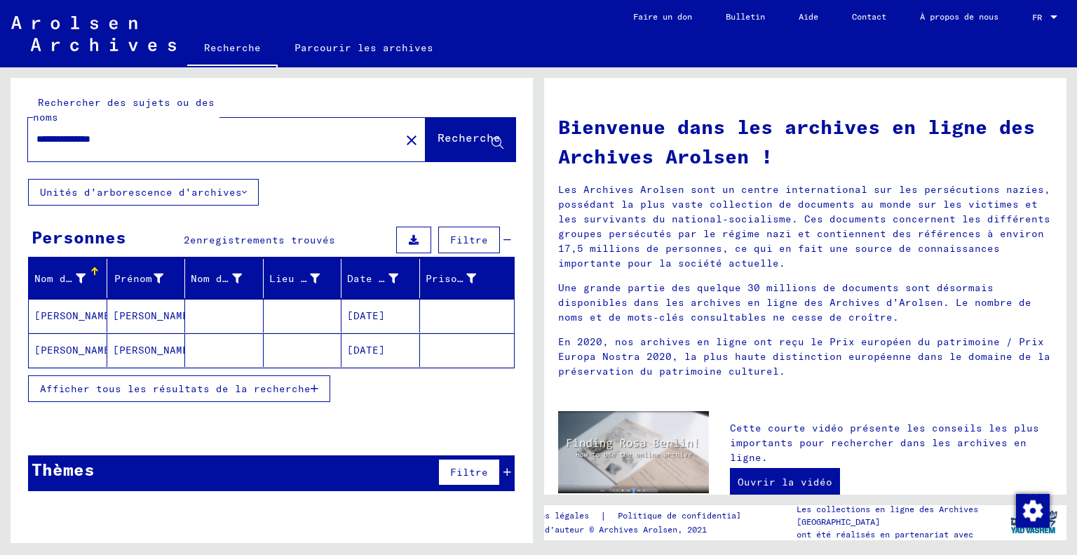
click at [135, 348] on font "[PERSON_NAME]" at bounding box center [154, 350] width 82 height 13
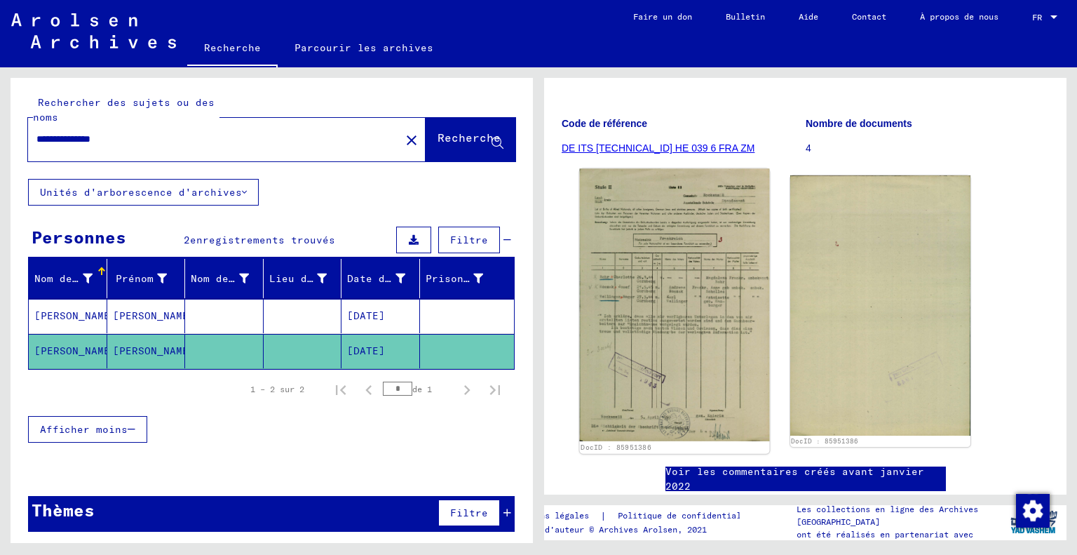
click at [673, 308] on img at bounding box center [674, 305] width 189 height 273
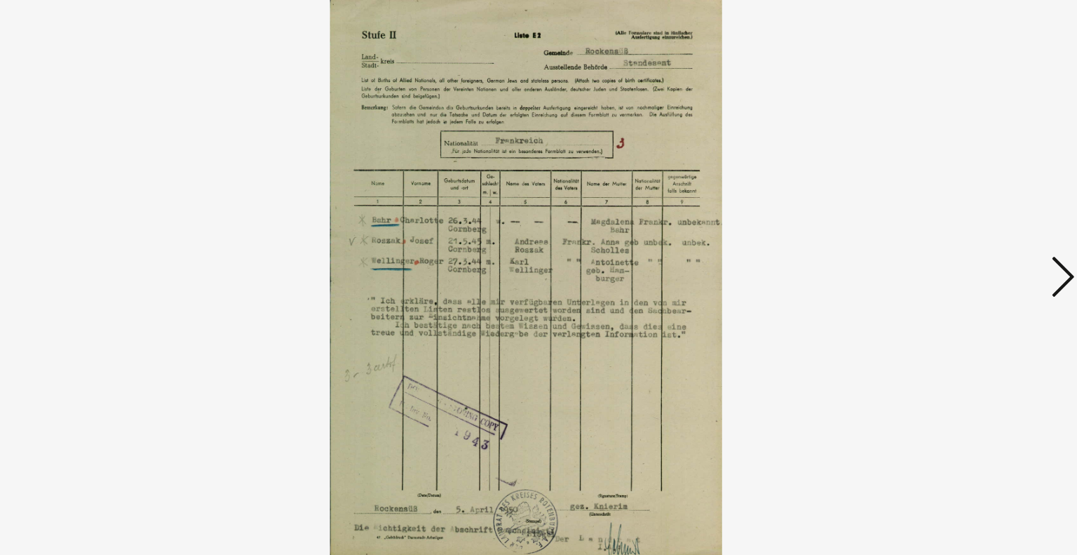
click at [928, 241] on icon at bounding box center [933, 241] width 17 height 34
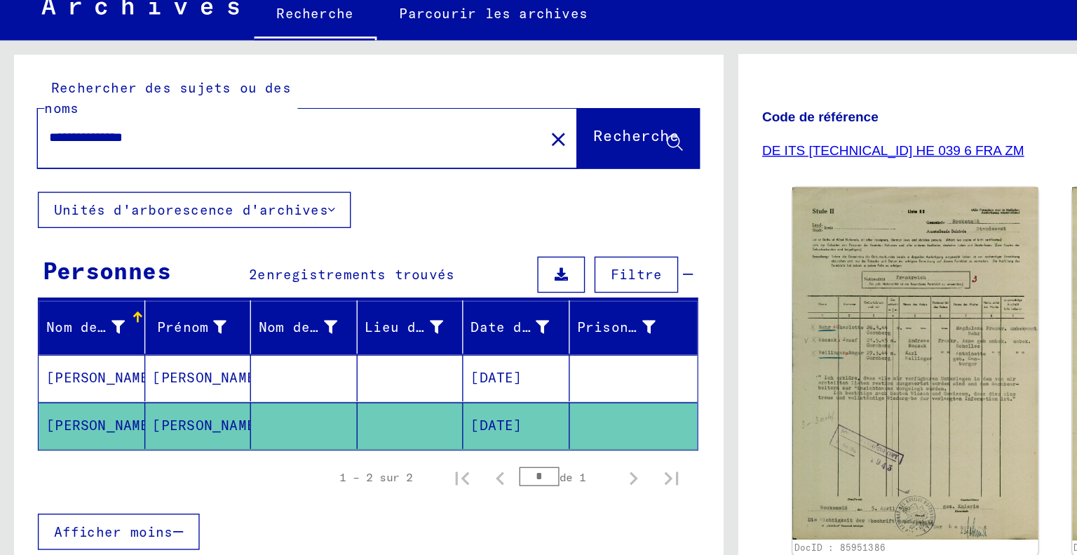
click at [79, 313] on font "[PERSON_NAME]" at bounding box center [75, 315] width 82 height 13
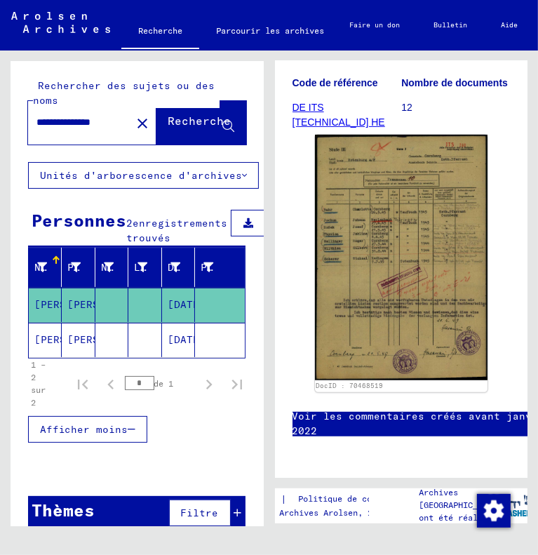
scroll to position [325, 0]
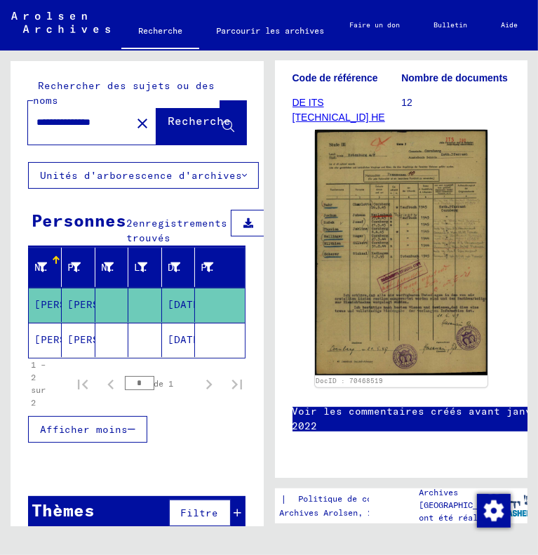
click at [76, 132] on div "**********" at bounding box center [75, 123] width 95 height 32
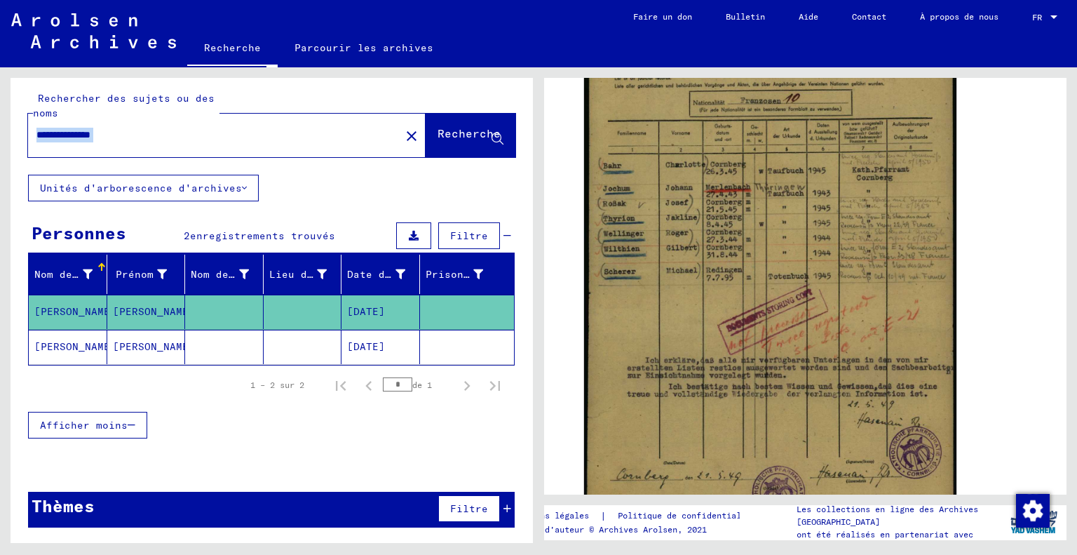
scroll to position [251, 0]
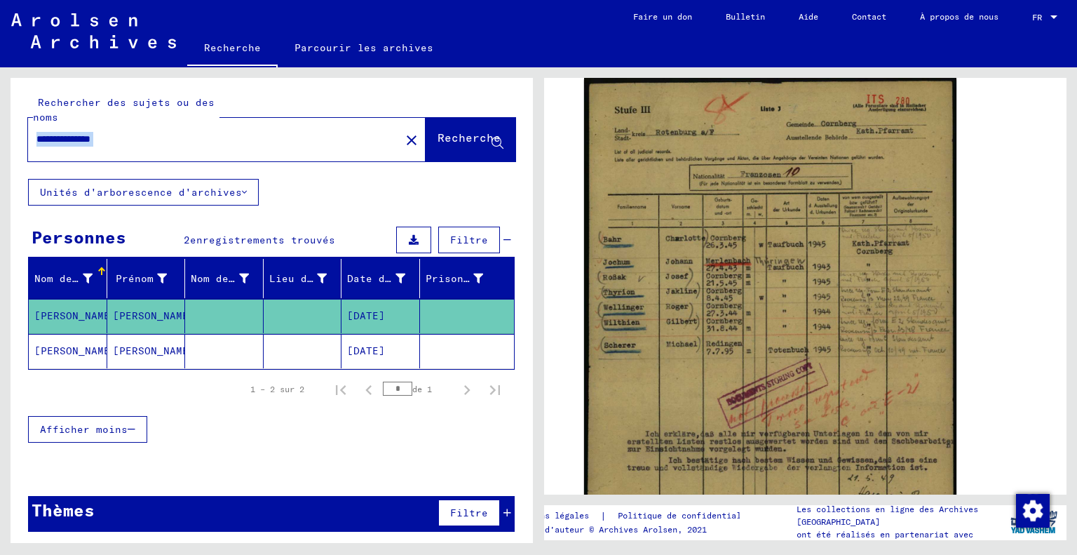
click at [215, 151] on div "**********" at bounding box center [210, 139] width 364 height 32
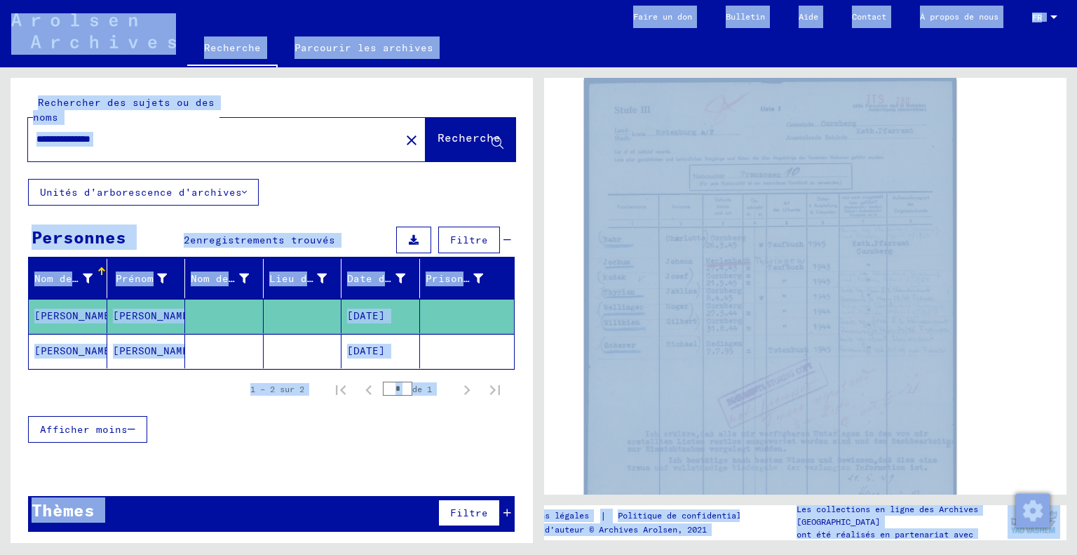
click at [177, 137] on input "**********" at bounding box center [199, 139] width 327 height 15
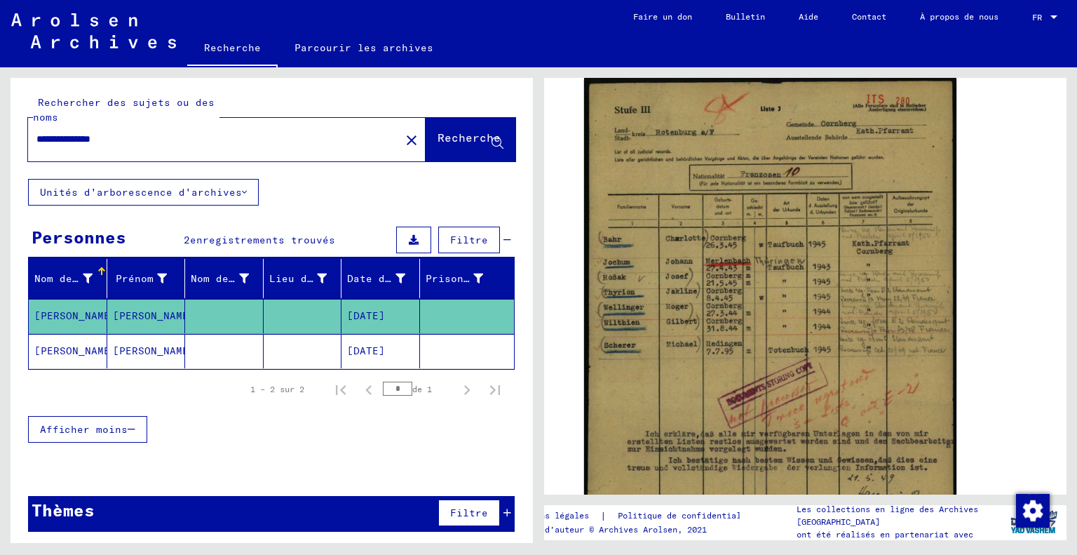
click at [177, 137] on input "**********" at bounding box center [199, 139] width 327 height 15
type input "**********"
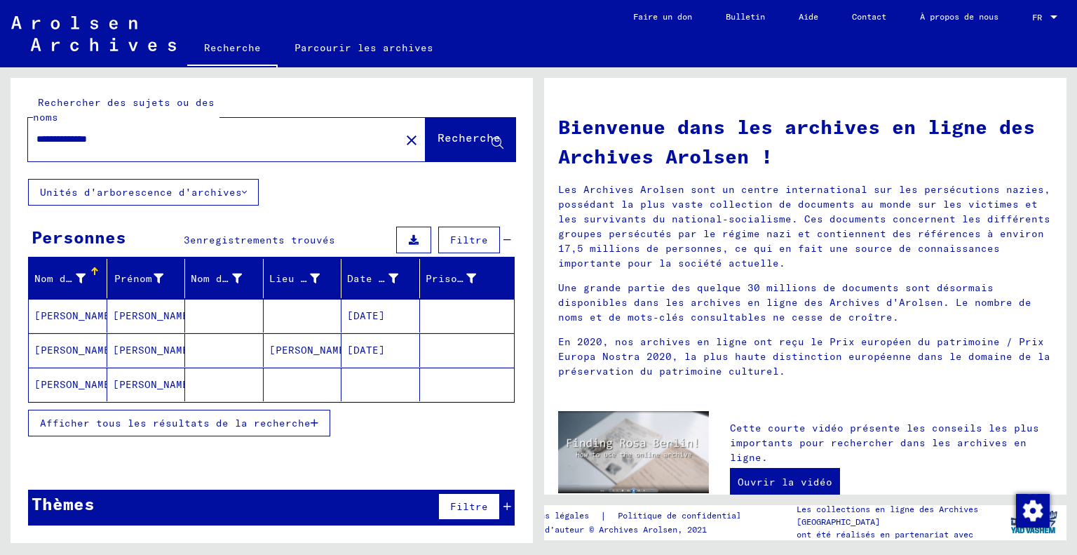
click at [72, 316] on font "[PERSON_NAME]" at bounding box center [75, 315] width 82 height 13
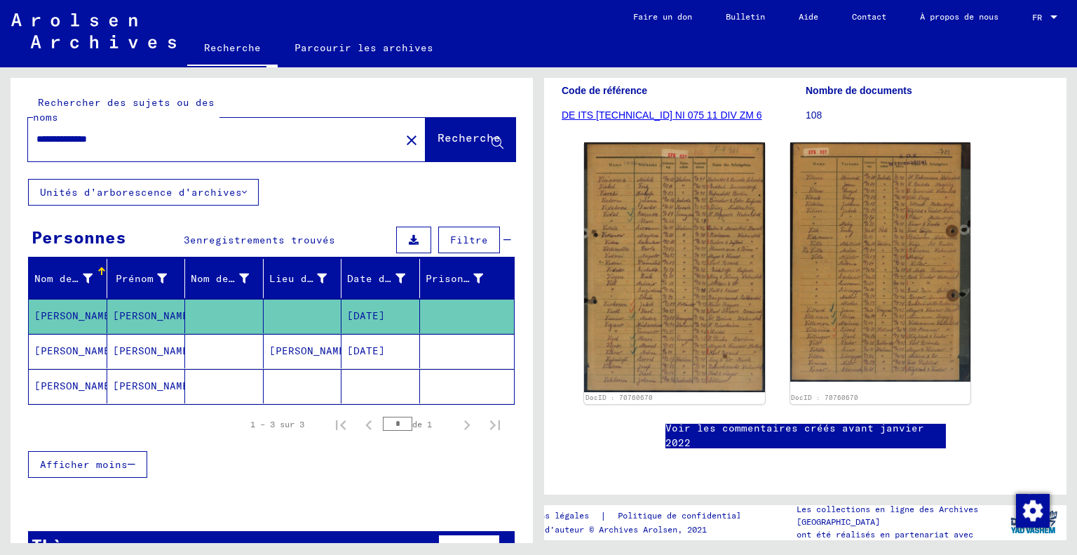
scroll to position [121, 0]
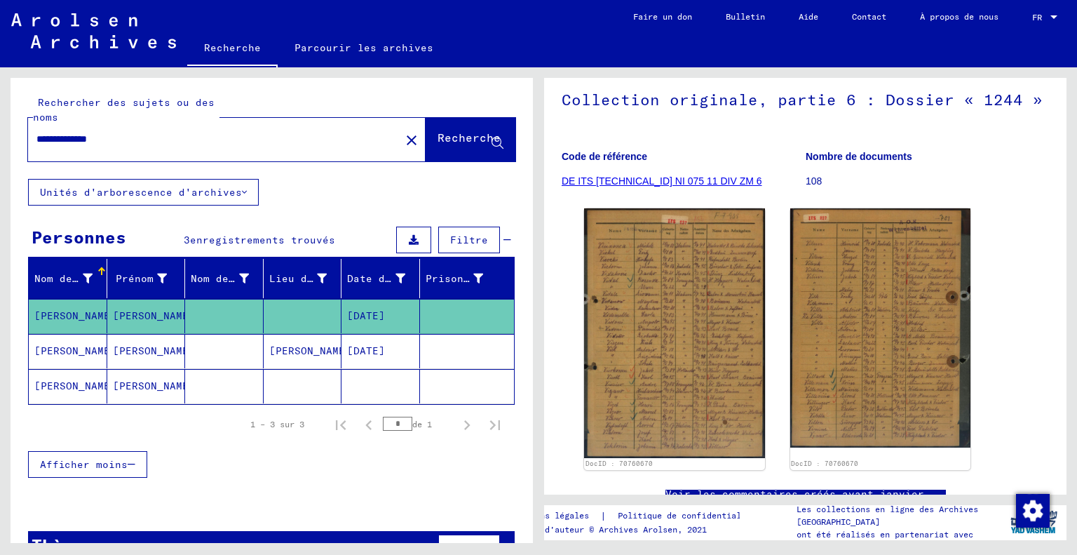
click at [127, 386] on font "[PERSON_NAME]" at bounding box center [154, 385] width 82 height 13
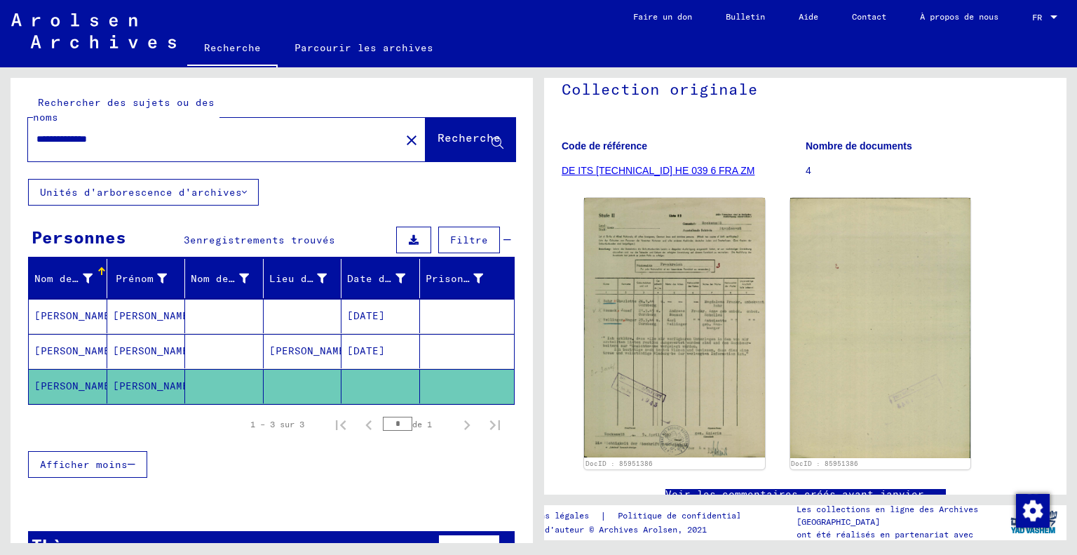
scroll to position [140, 0]
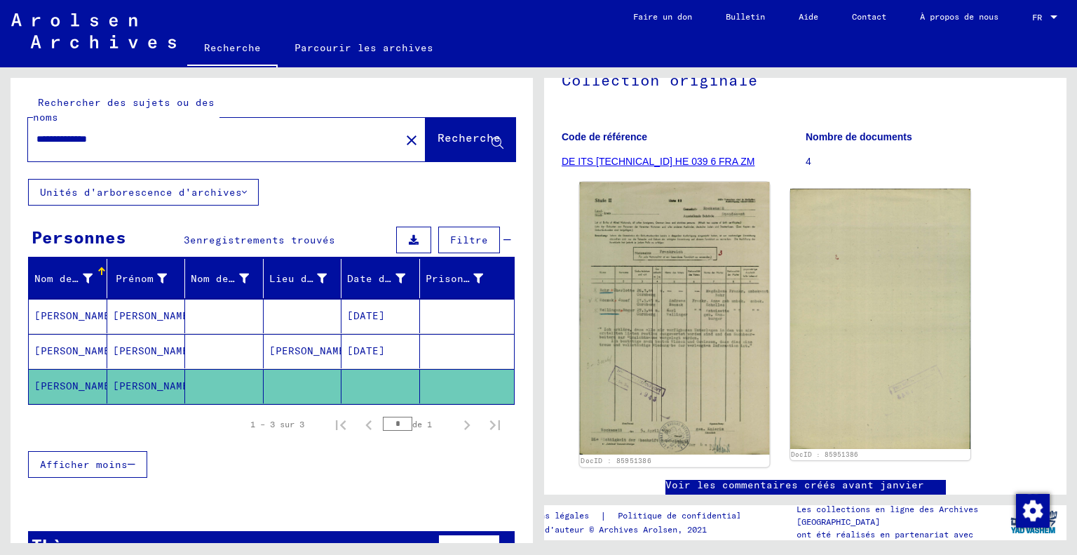
click at [672, 287] on img at bounding box center [674, 318] width 189 height 273
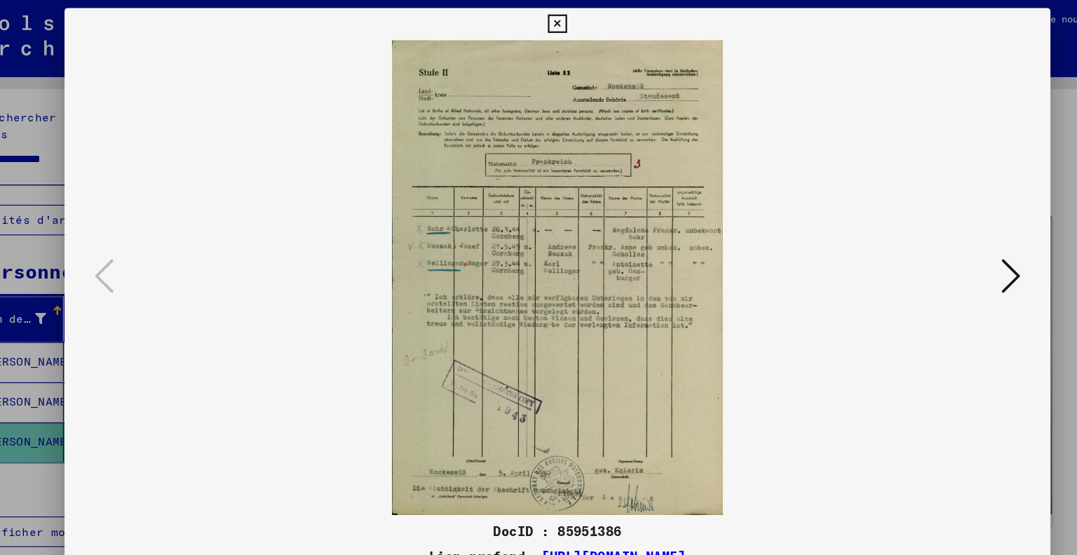
click at [541, 14] on icon at bounding box center [538, 21] width 16 height 17
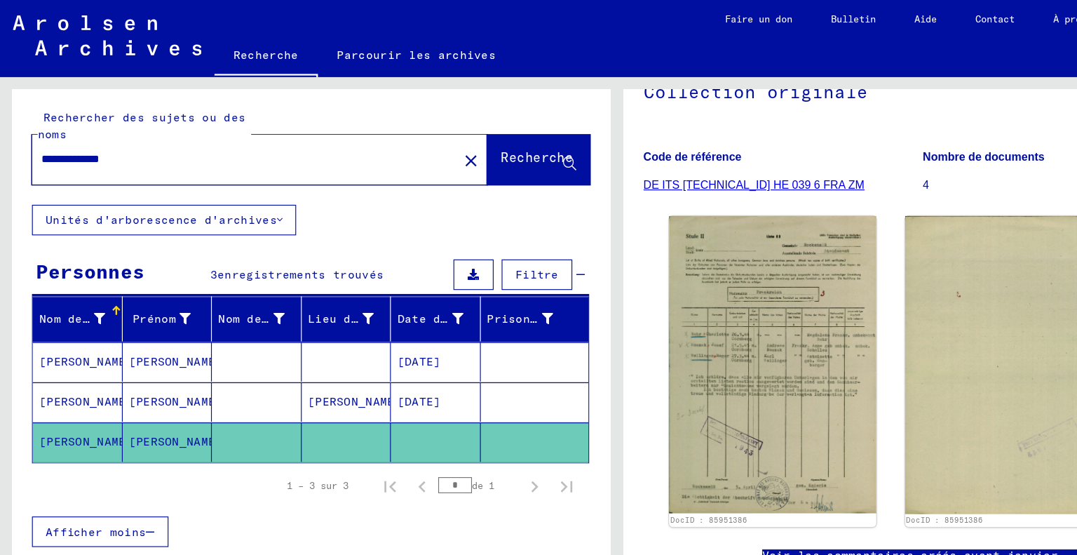
click at [73, 315] on font "[PERSON_NAME]" at bounding box center [75, 315] width 82 height 13
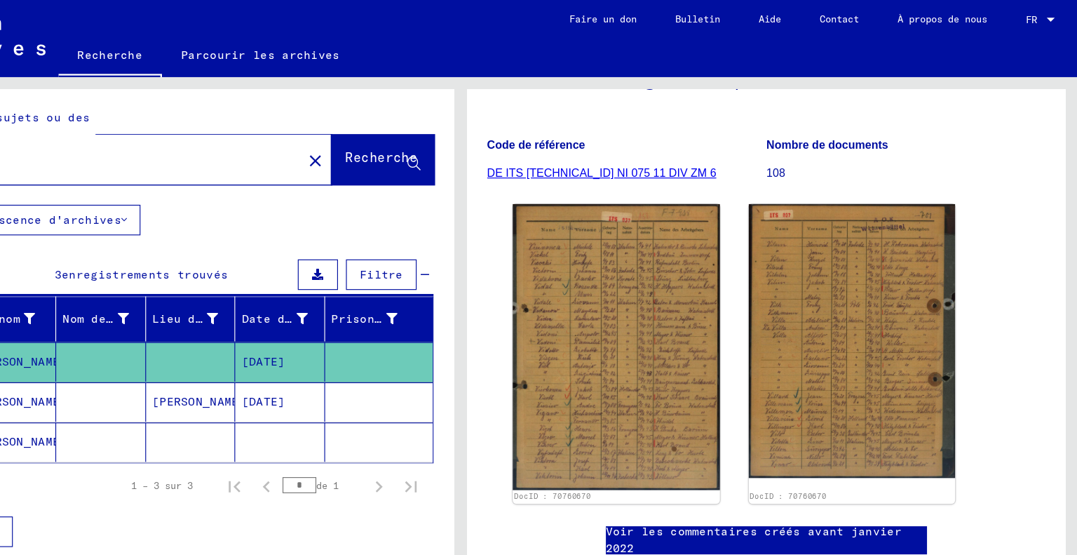
scroll to position [161, 0]
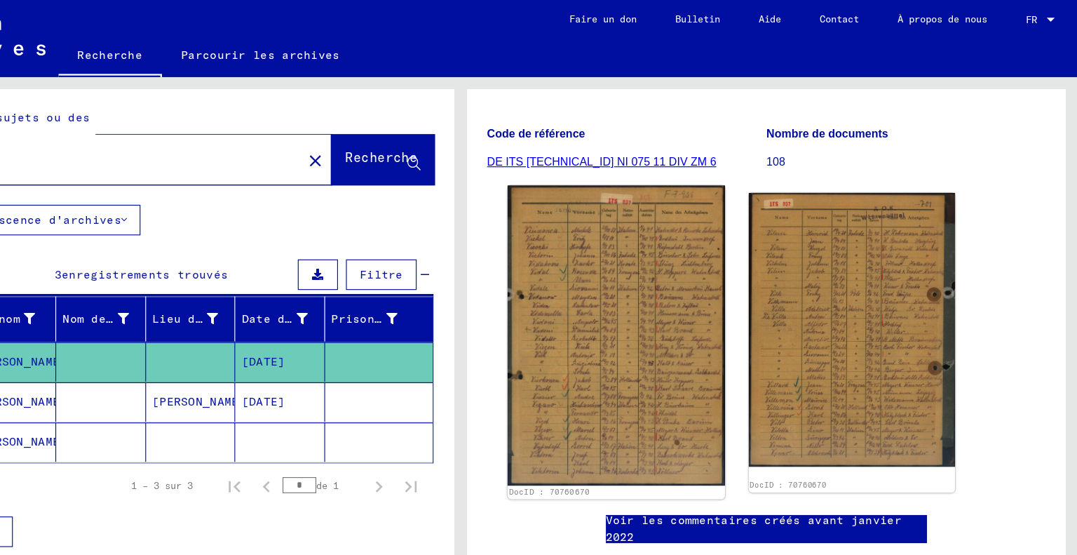
click at [670, 275] on img at bounding box center [674, 292] width 189 height 261
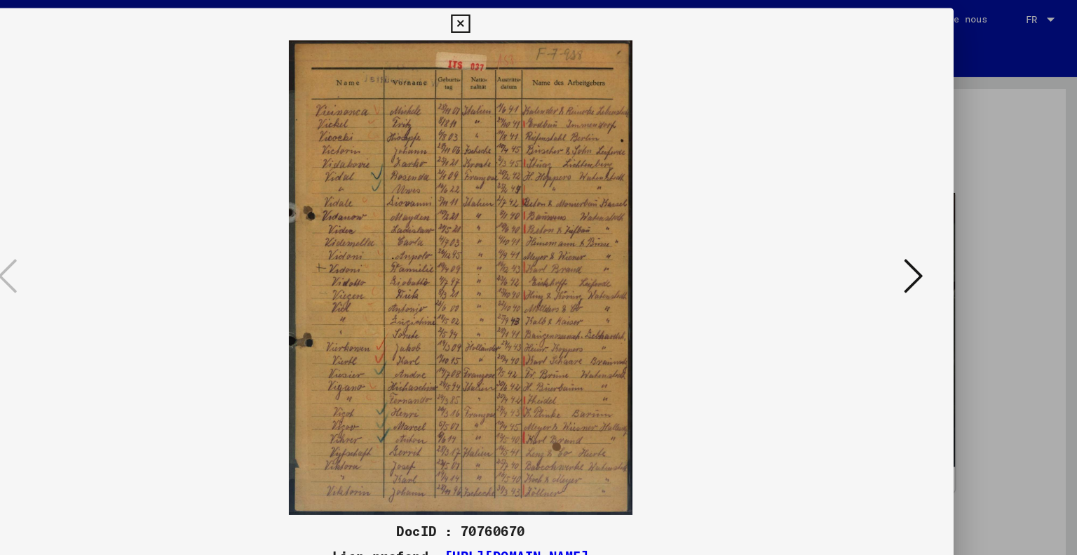
scroll to position [0, 0]
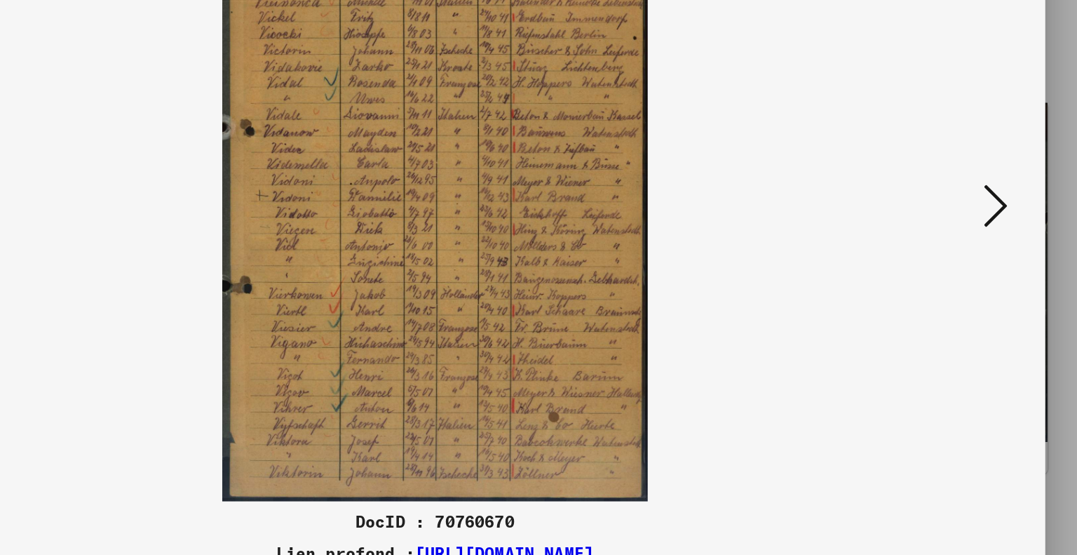
drag, startPoint x: 762, startPoint y: 319, endPoint x: 913, endPoint y: 257, distance: 163.8
click at [913, 257] on img at bounding box center [539, 242] width 766 height 414
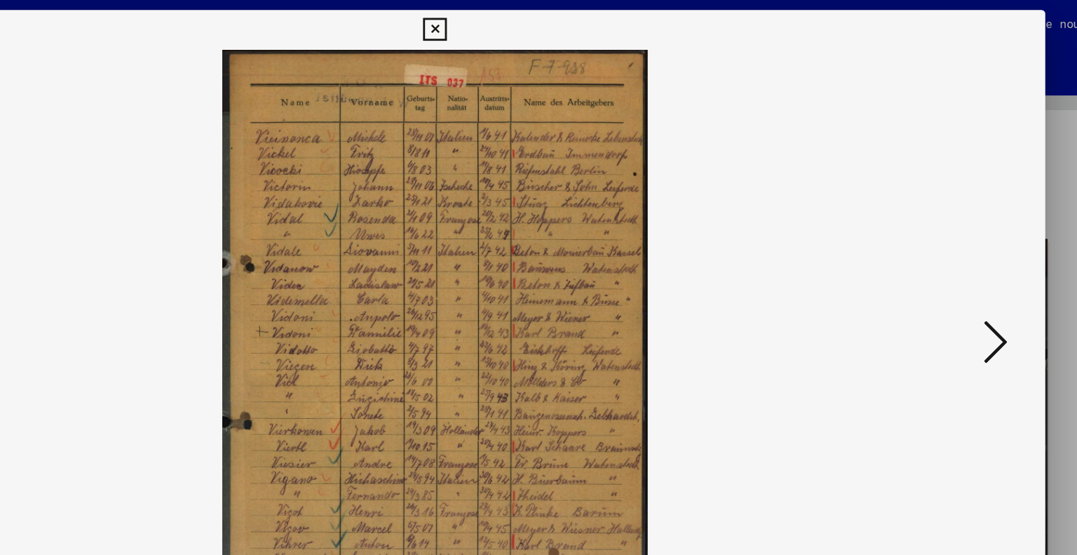
click at [932, 244] on icon at bounding box center [933, 241] width 17 height 34
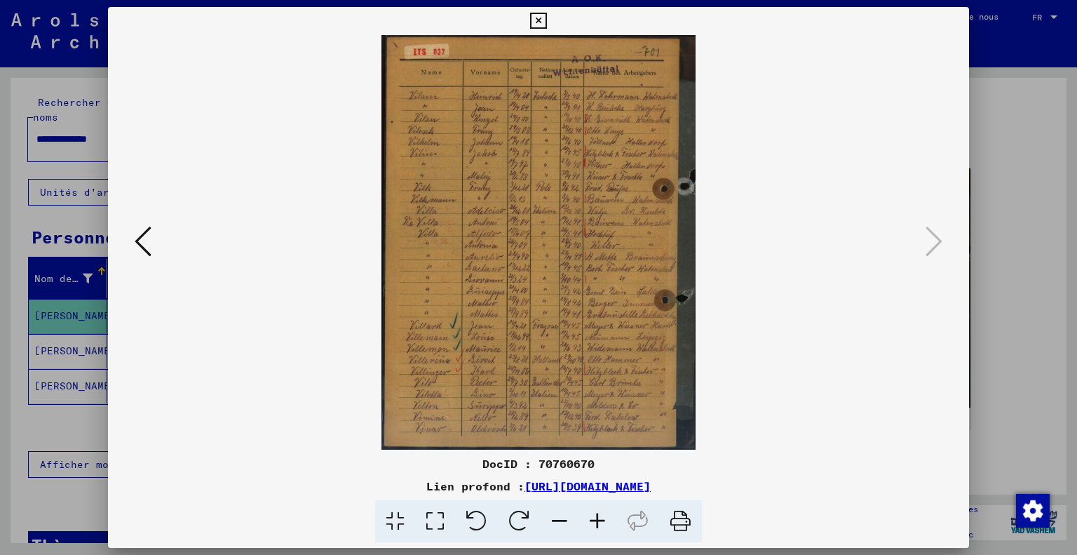
click at [1011, 141] on div at bounding box center [538, 277] width 1077 height 555
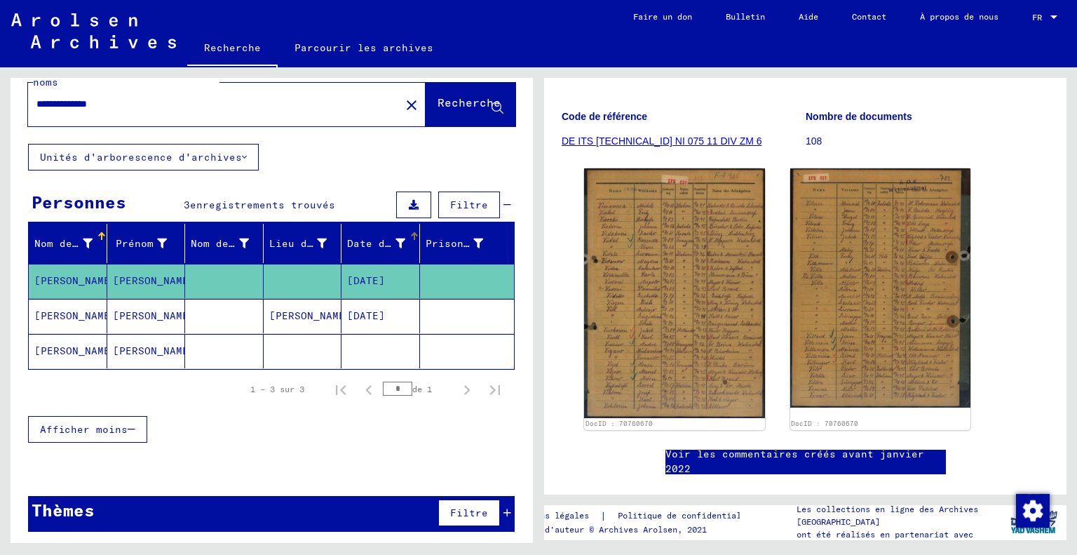
scroll to position [31, 0]
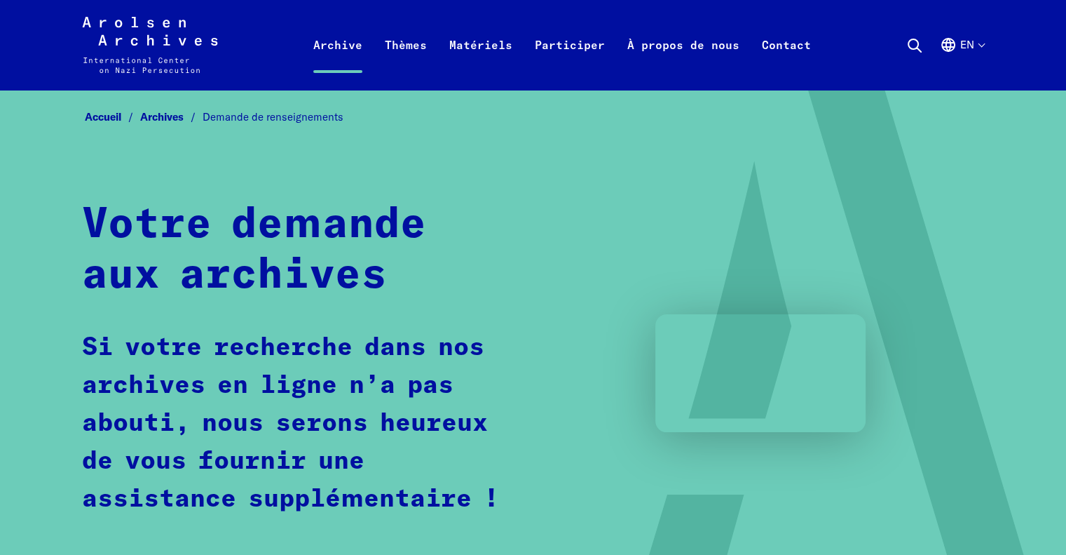
click at [960, 34] on block-lang-switcher "en Sélection de la langue Fermer la sélection de langue Allemand Anglais França…" at bounding box center [962, 45] width 44 height 50
click at [967, 46] on font "en" at bounding box center [967, 44] width 14 height 13
